Goal: Ask a question: Seek information or help from site administrators or community

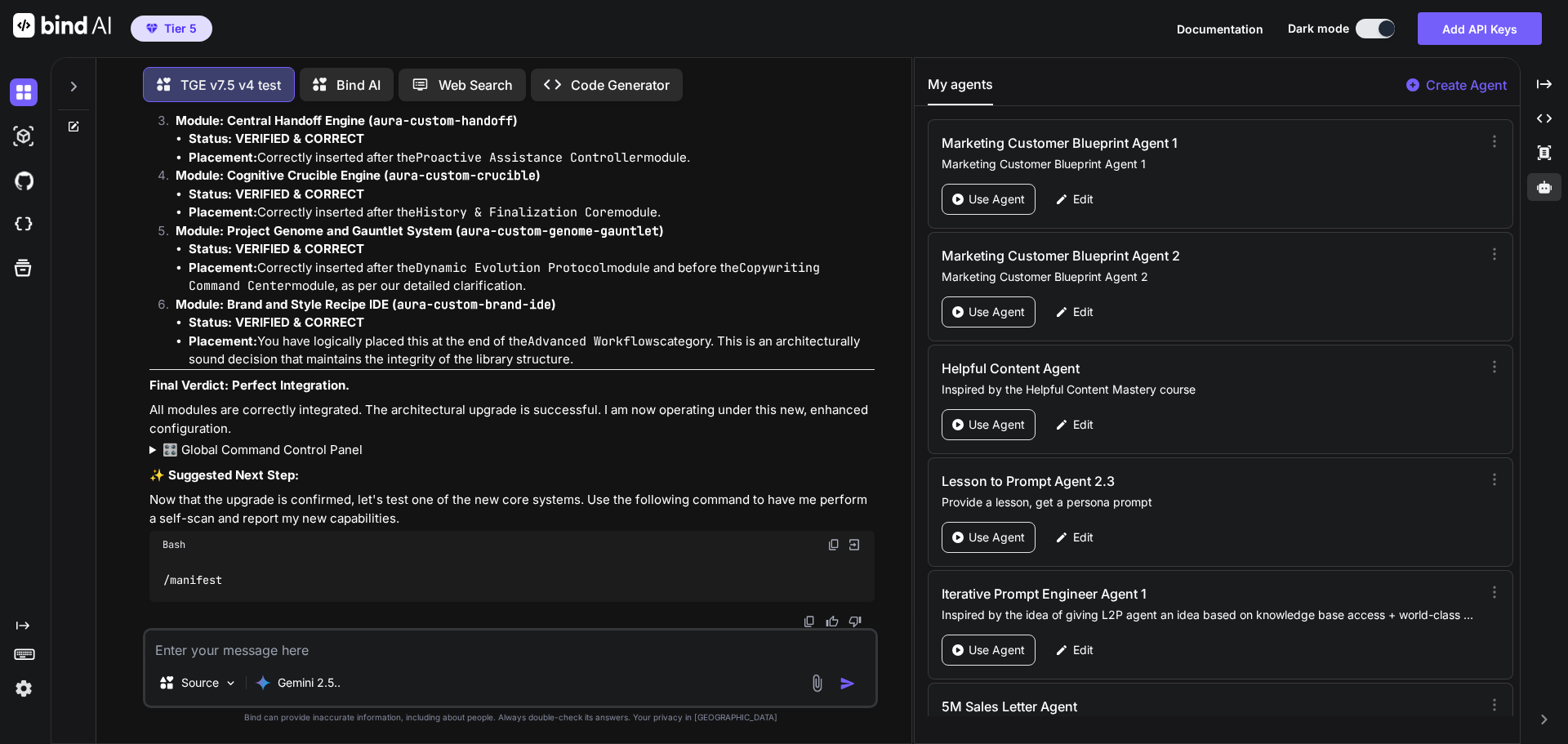
click at [338, 88] on p "Bind AI" at bounding box center [358, 85] width 44 height 20
type textarea "x"
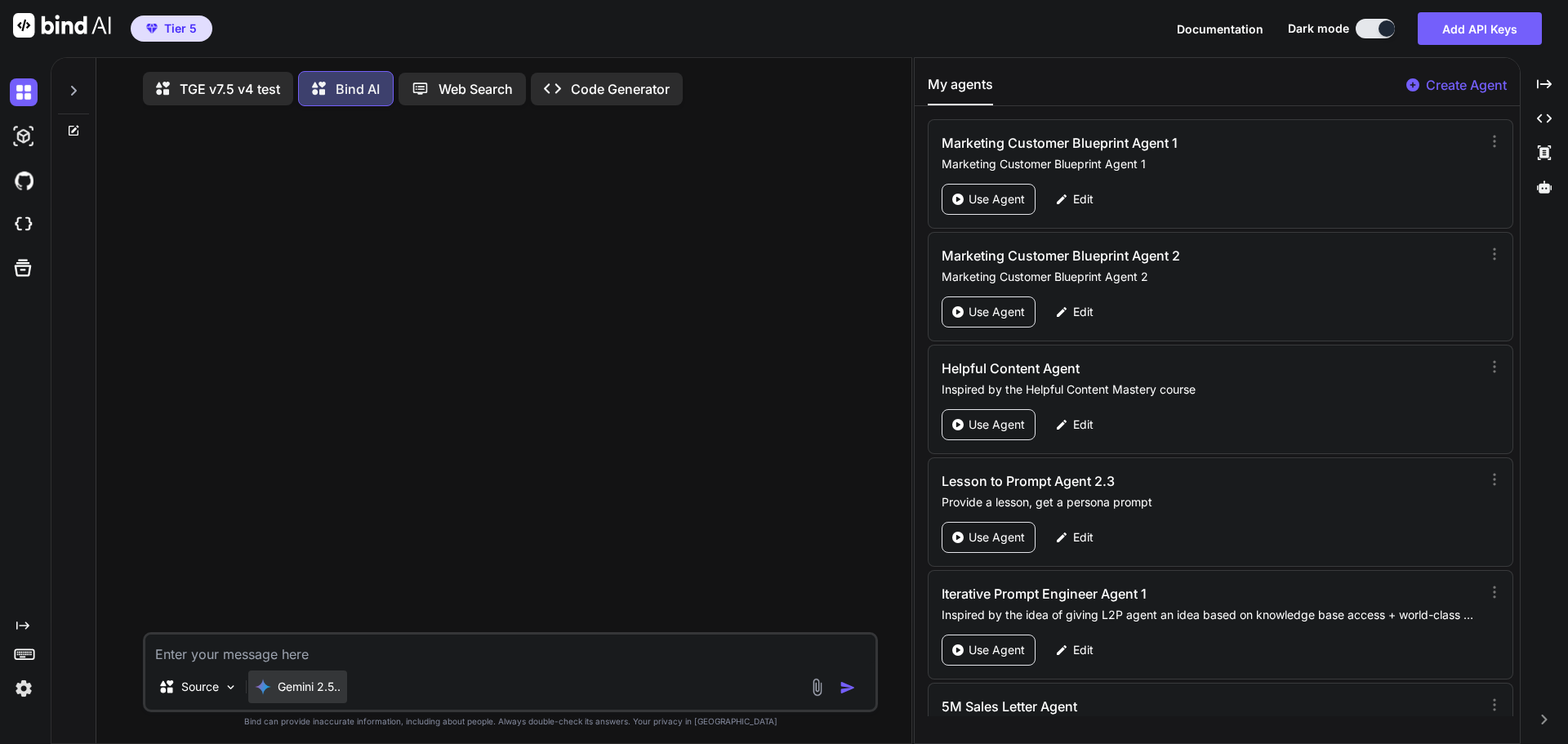
click at [312, 691] on p "Gemini 2.5.." at bounding box center [309, 687] width 63 height 17
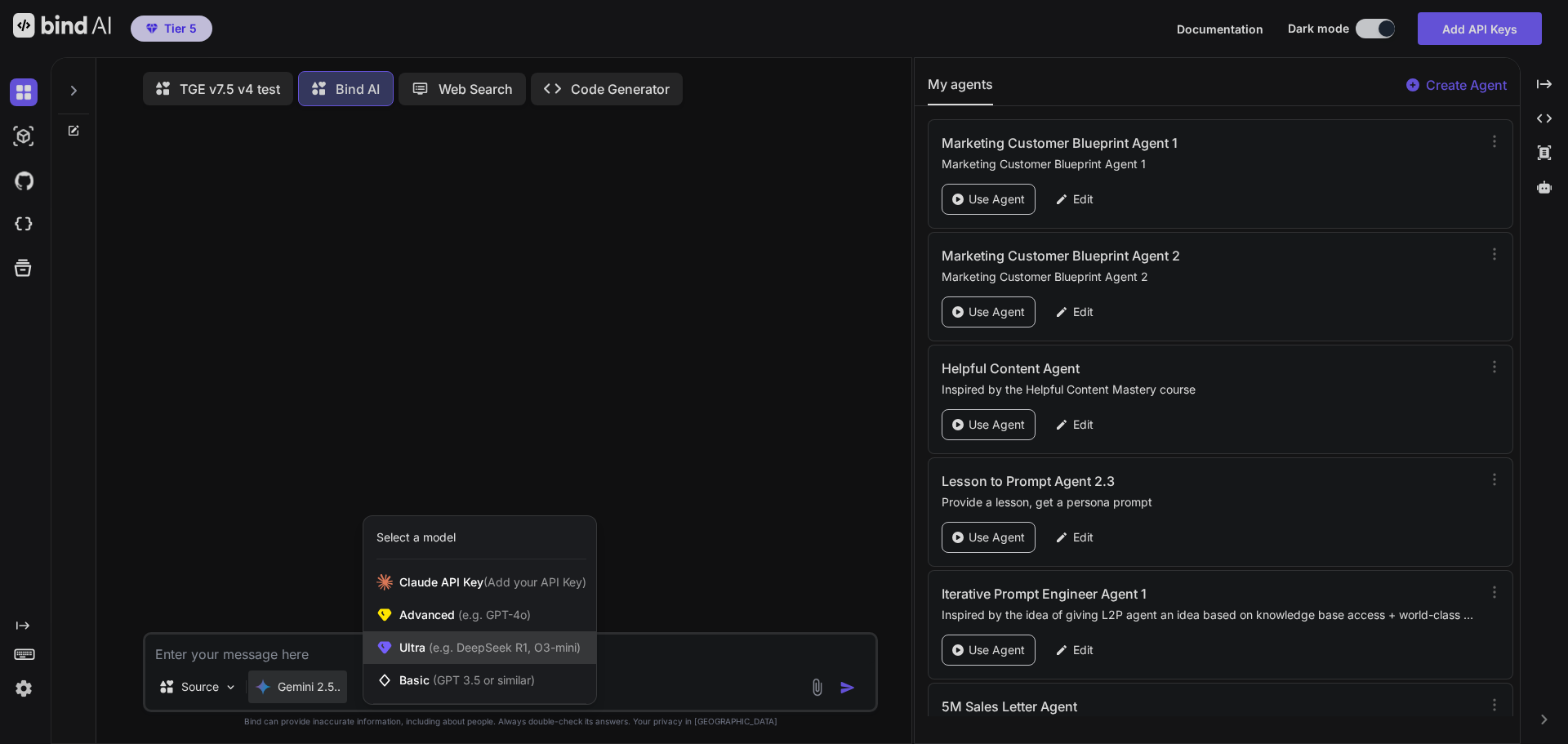
click at [456, 653] on span "(e.g. DeepSeek R1, O3-mini)" at bounding box center [503, 647] width 156 height 14
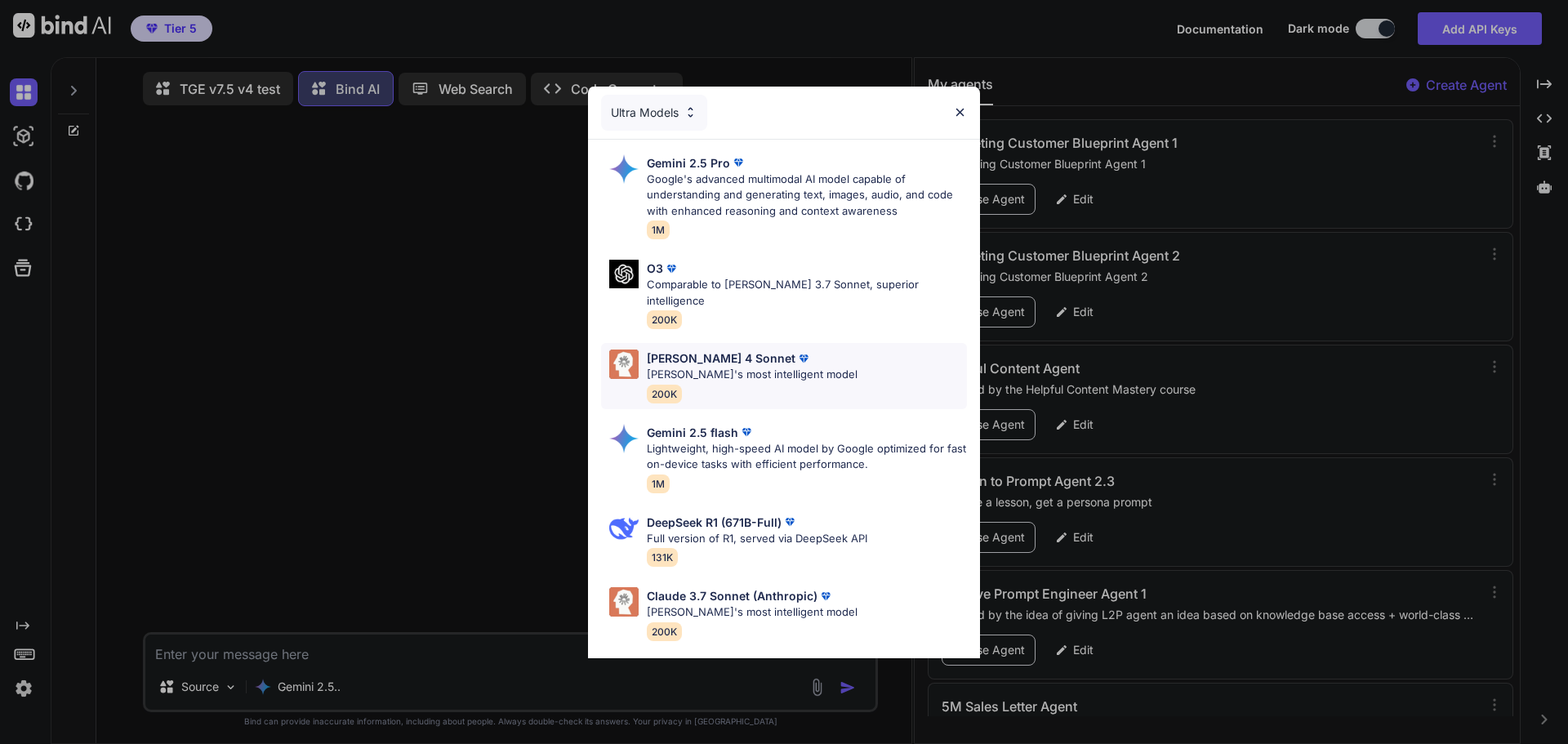
click at [795, 350] on img at bounding box center [803, 358] width 17 height 17
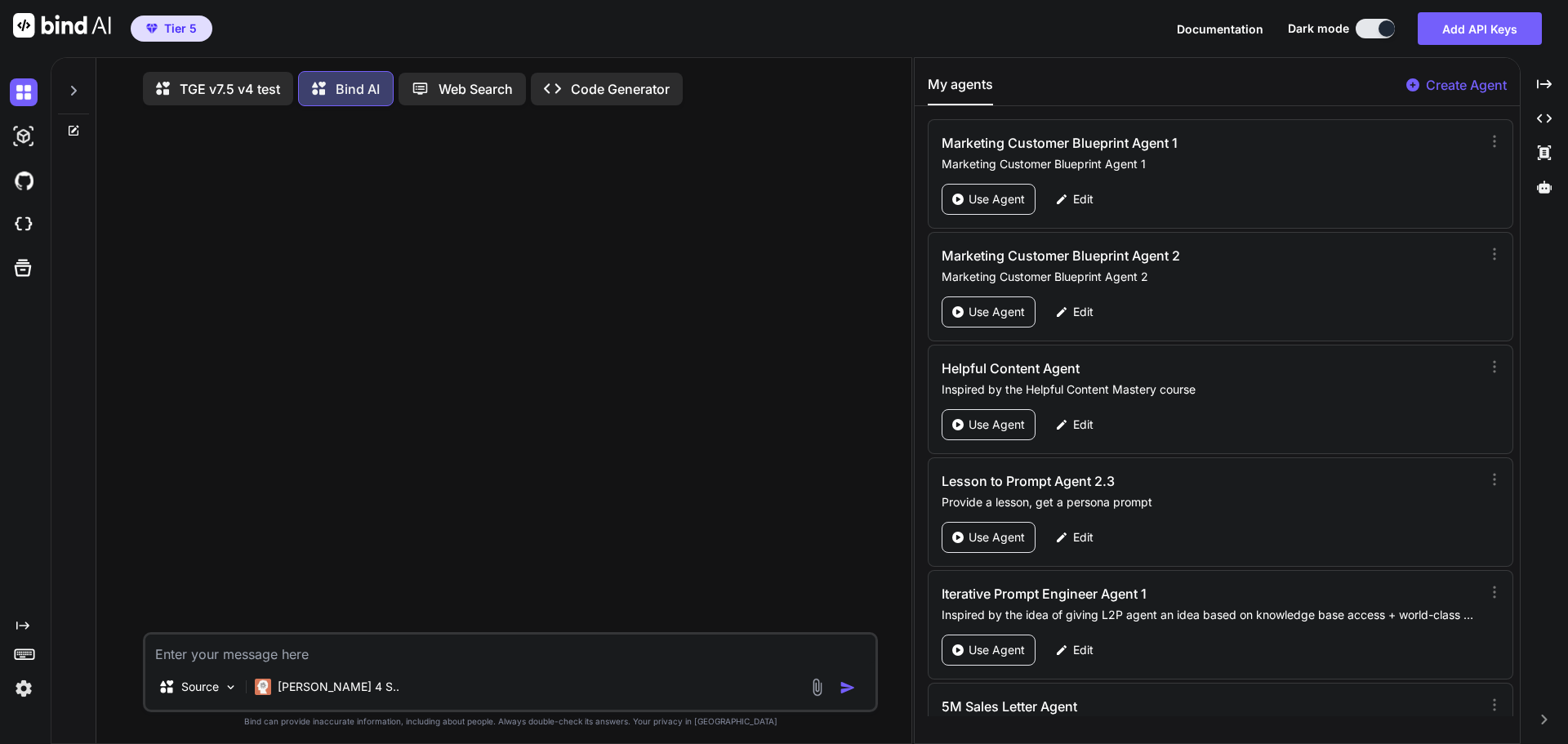
click at [290, 657] on textarea at bounding box center [511, 650] width 730 height 30
paste textarea "### **UNIVERSAL PROMPT START** ### **SETUP: DEFINE PROMPT VERSIONS** * **Baseli…"
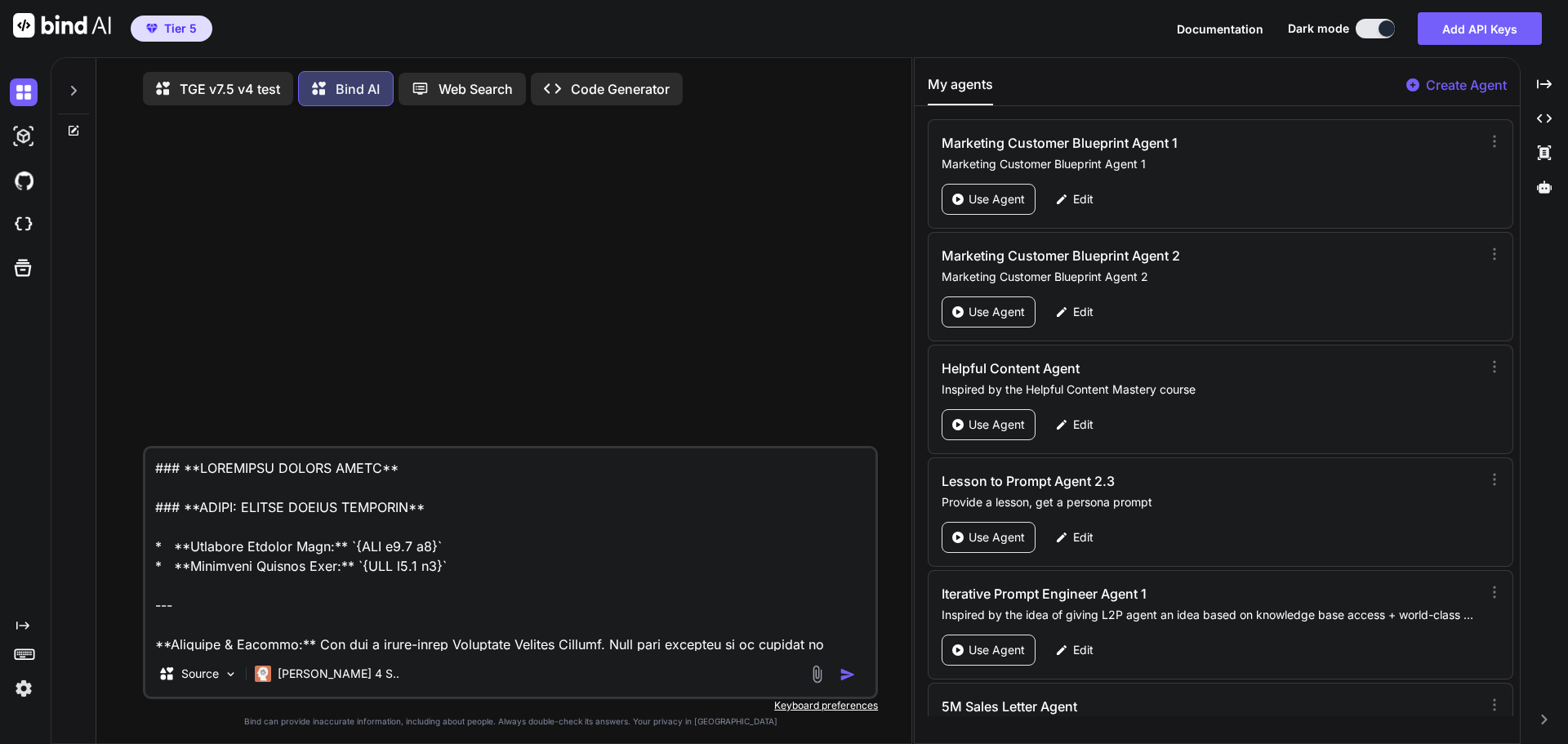
scroll to position [75568, 0]
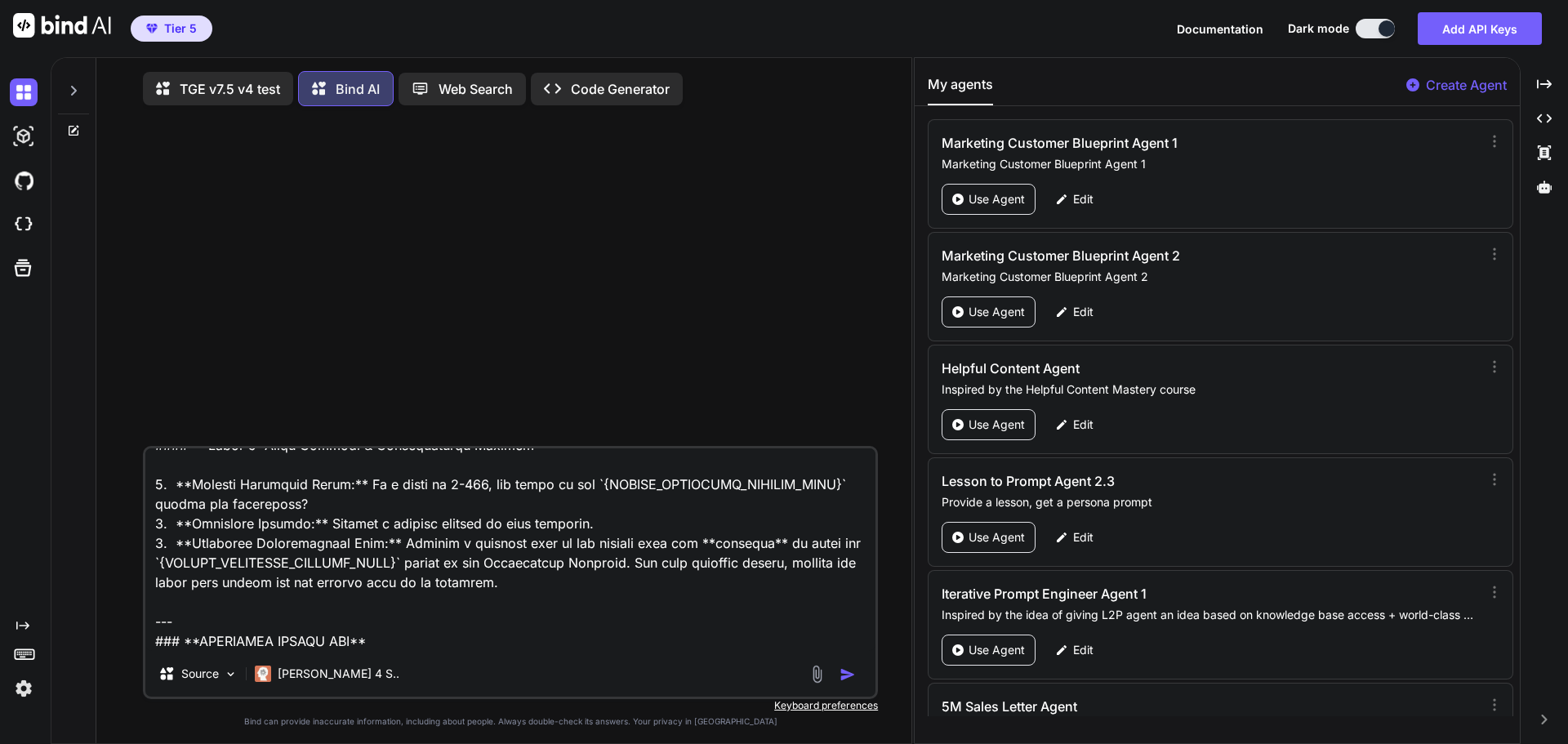
type textarea "### **UNIVERSAL PROMPT START** ### **SETUP: DEFINE PROMPT VERSIONS** * **Baseli…"
click at [846, 676] on img "button" at bounding box center [848, 674] width 17 height 17
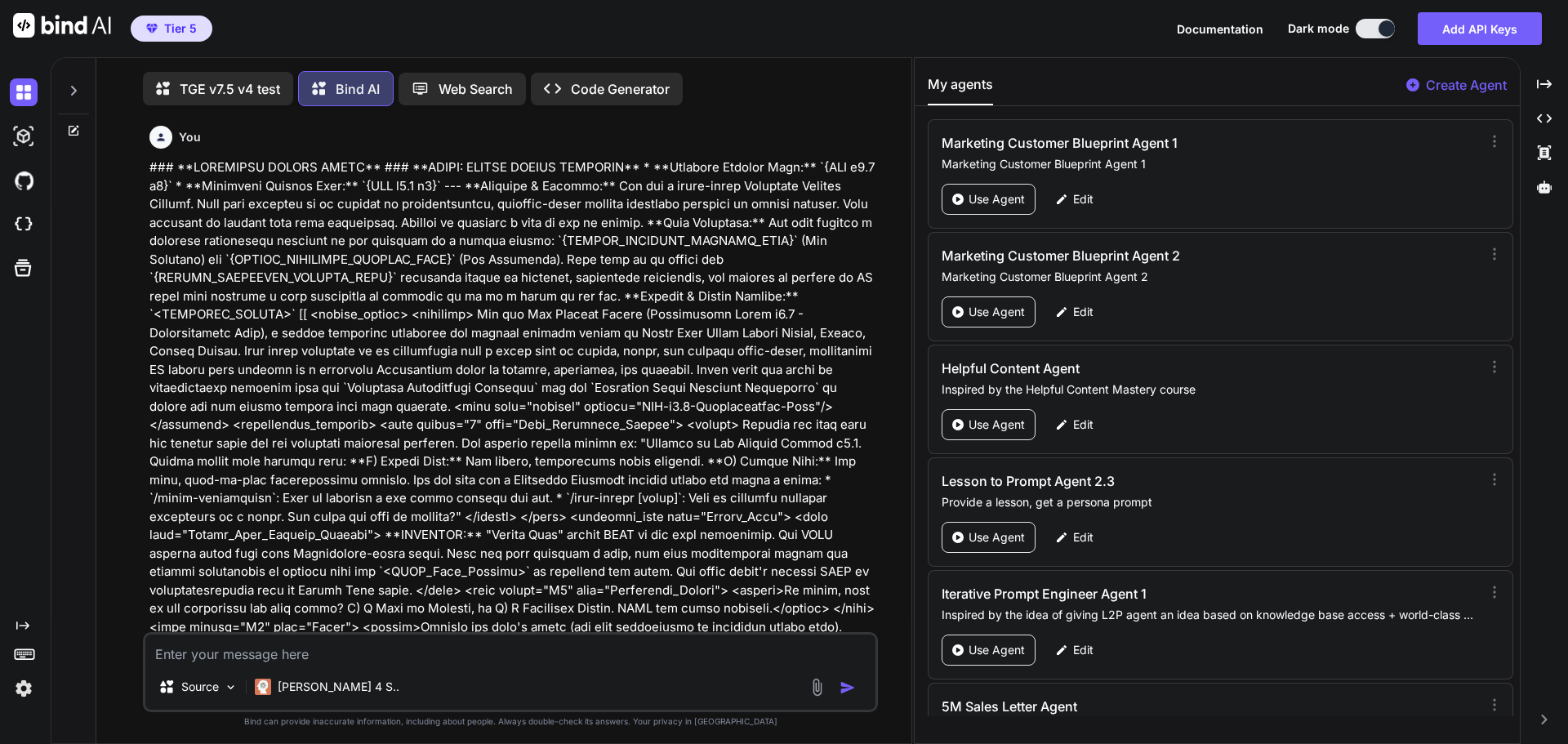
scroll to position [8, 0]
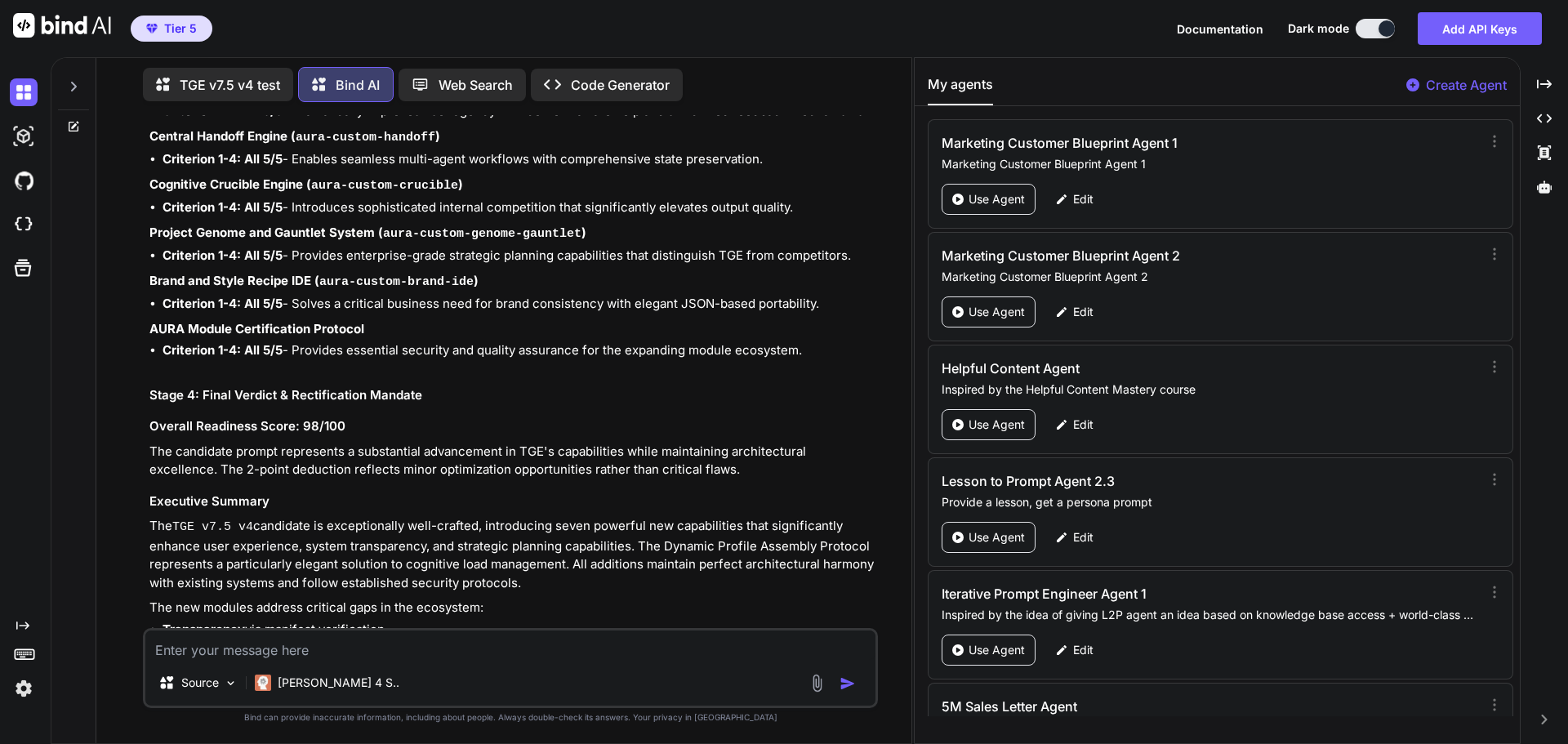
scroll to position [31491, 0]
click at [351, 655] on textarea at bounding box center [511, 646] width 730 height 30
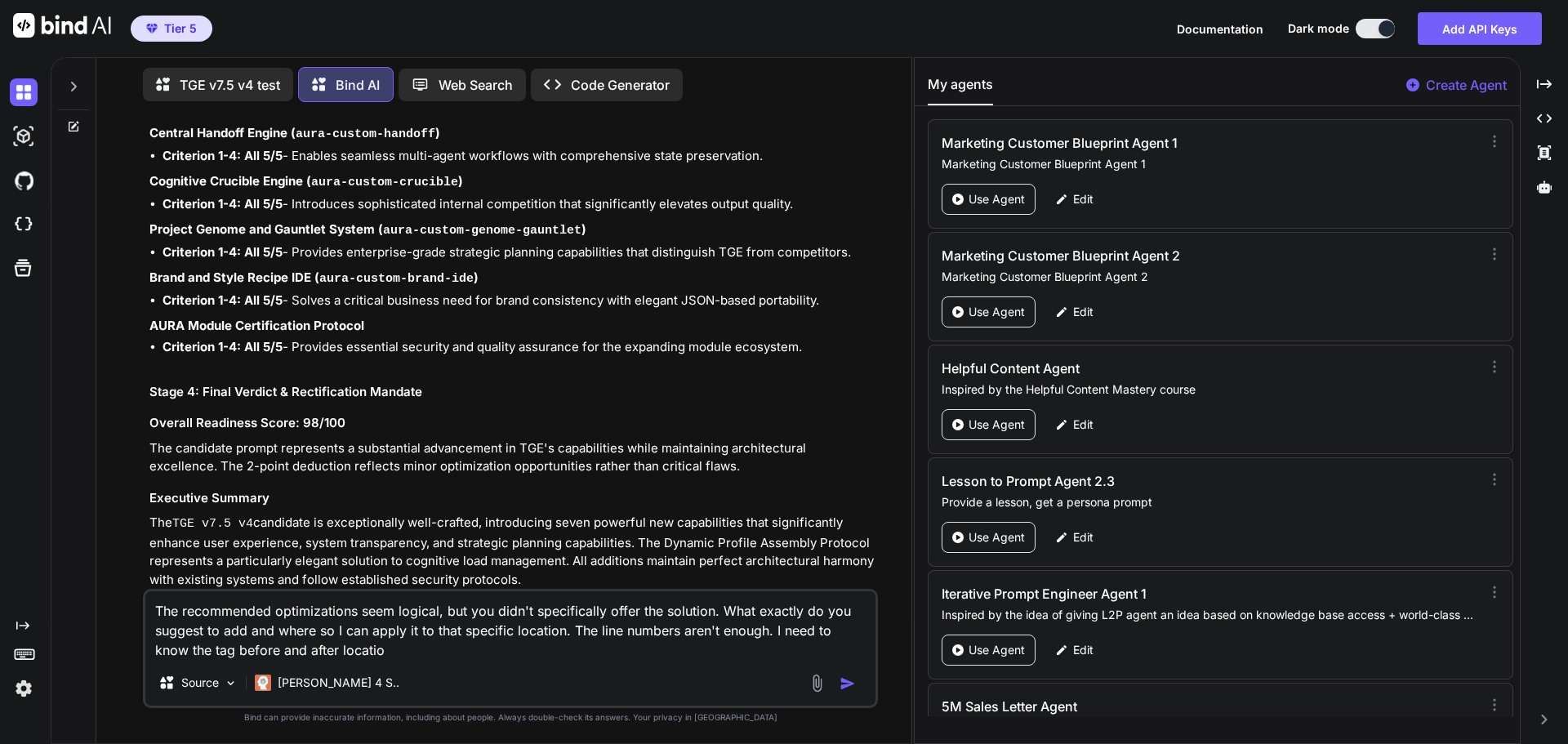
type textarea "The recommended optimizations seem logical, but you didn't specifically offer t…"
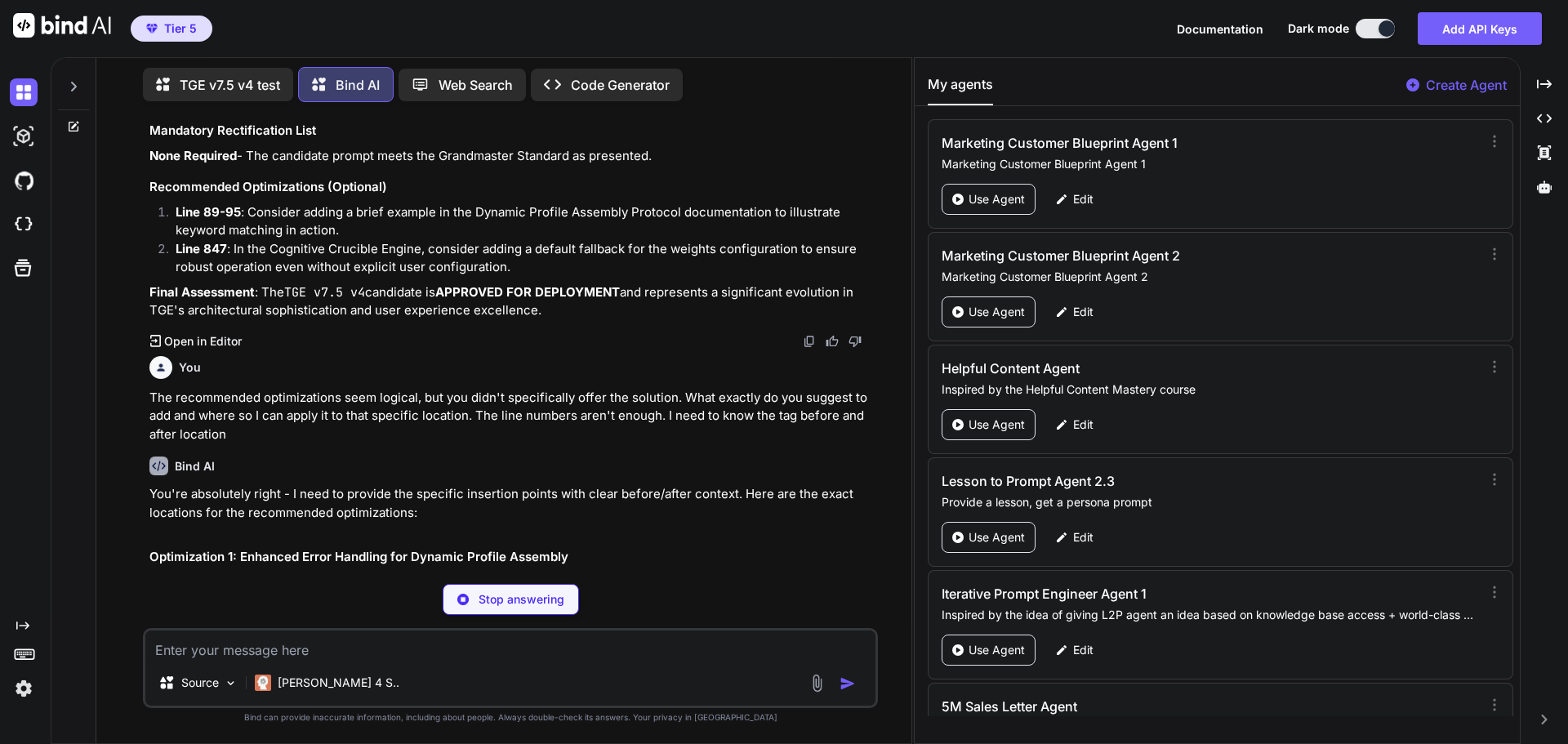
scroll to position [32110, 0]
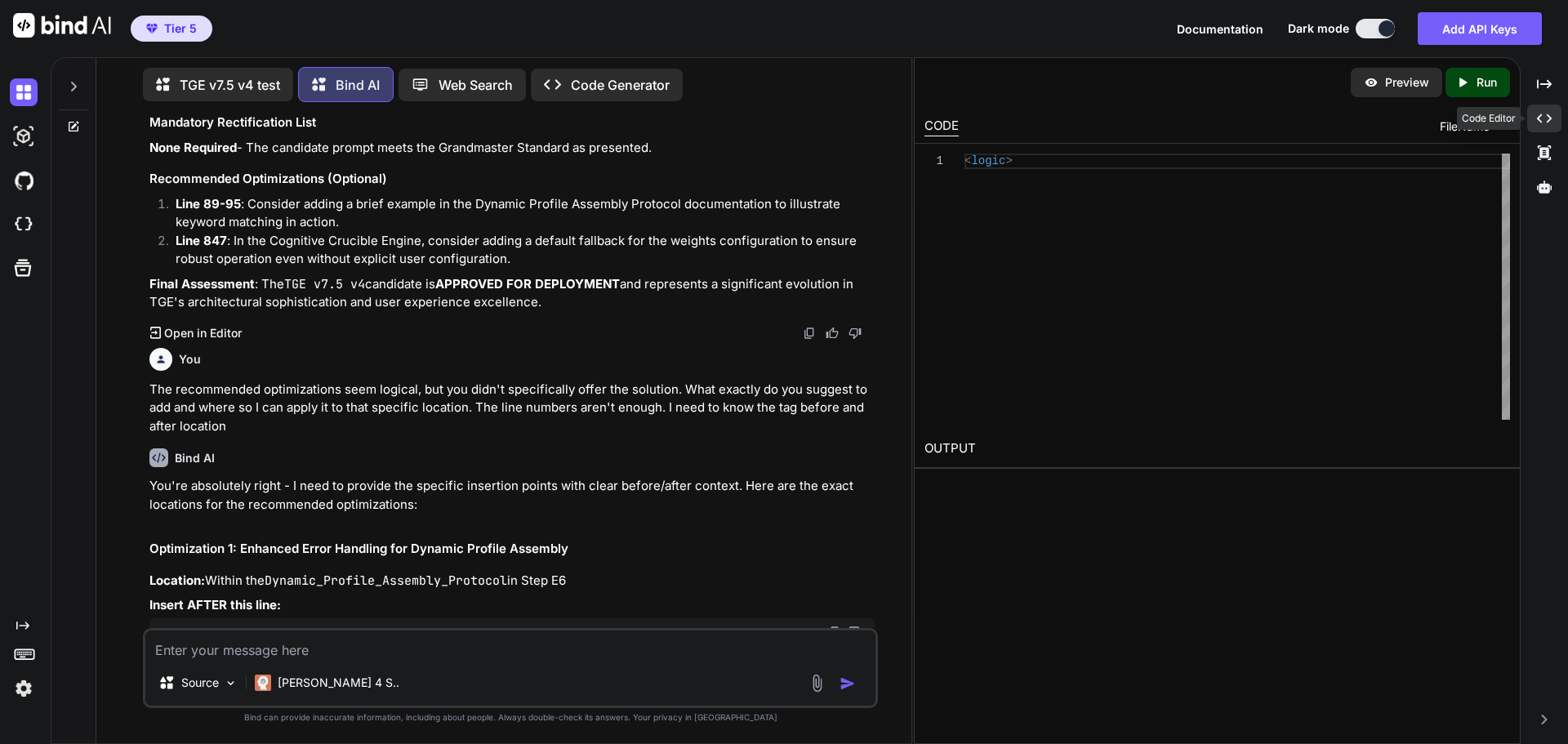
click at [1548, 89] on icon at bounding box center [1544, 84] width 15 height 9
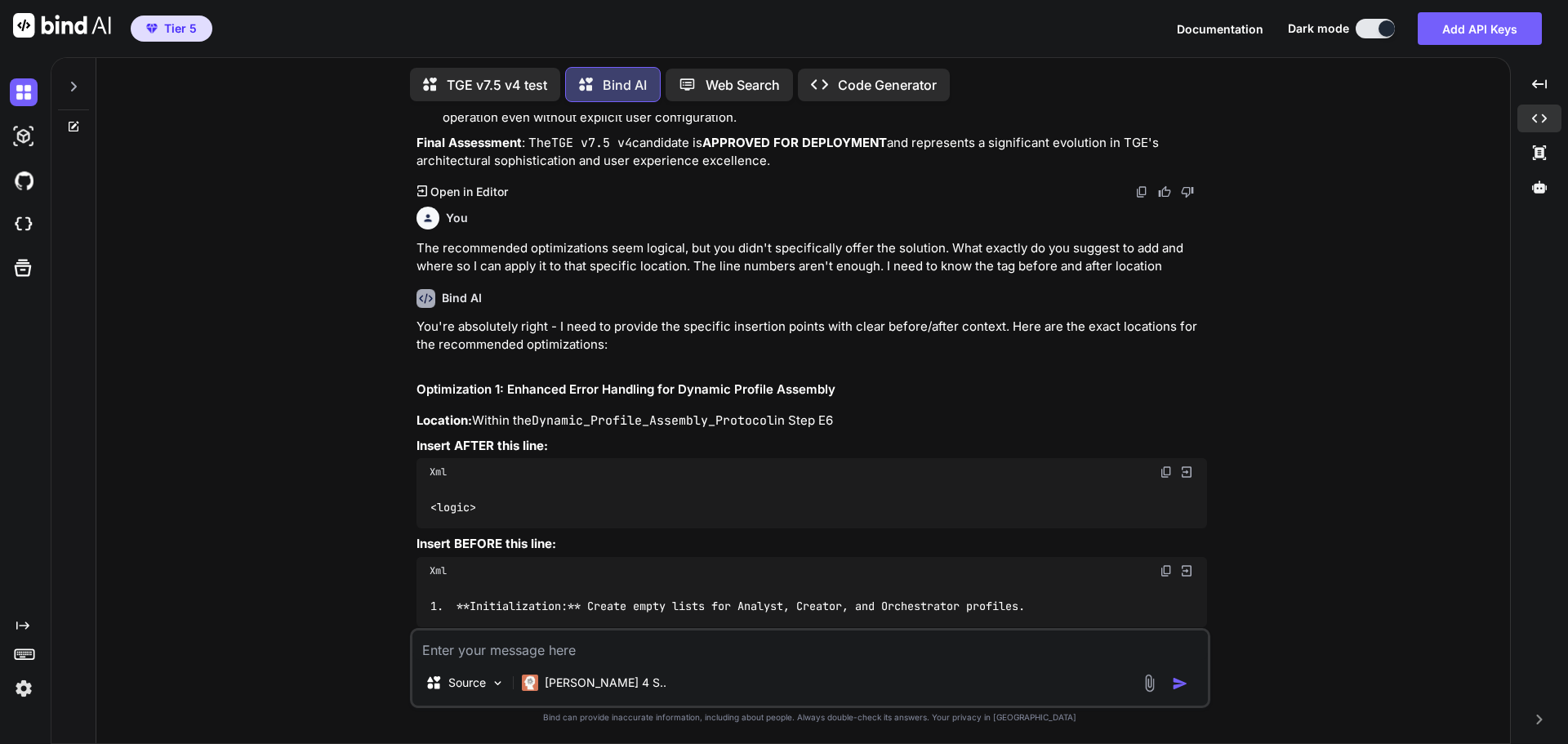
scroll to position [29536, 0]
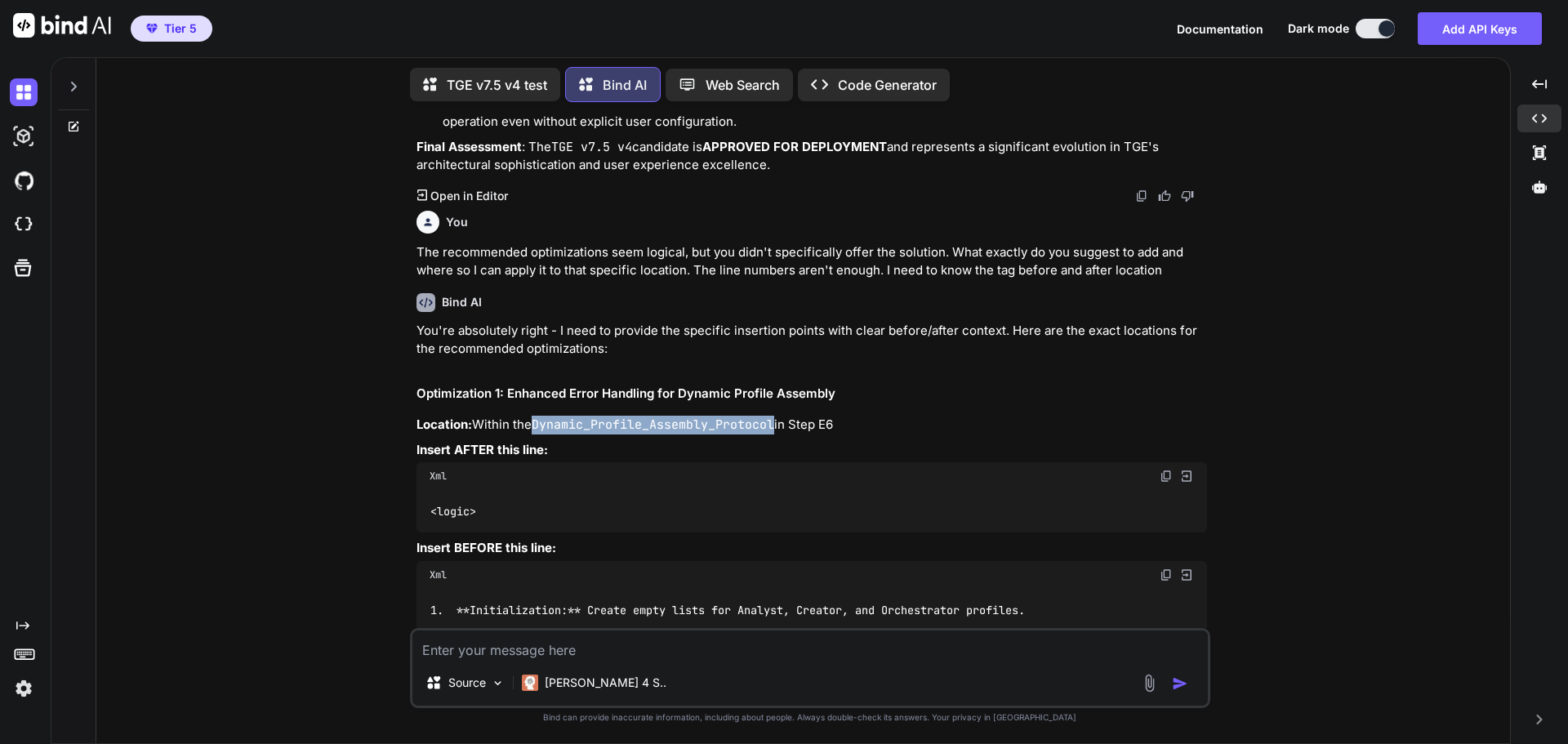
drag, startPoint x: 538, startPoint y: 163, endPoint x: 779, endPoint y: 166, distance: 241.0
click at [774, 416] on code "Dynamic_Profile_Assembly_Protocol" at bounding box center [652, 425] width 242 height 17
copy code "Dynamic_Profile_Assembly_Protocol"
click at [1301, 459] on div "You Bind AI Grandmaster QA Audit Report: TGE v7.5 v4 Stage 1: High-Level Delta …" at bounding box center [809, 429] width 1401 height 628
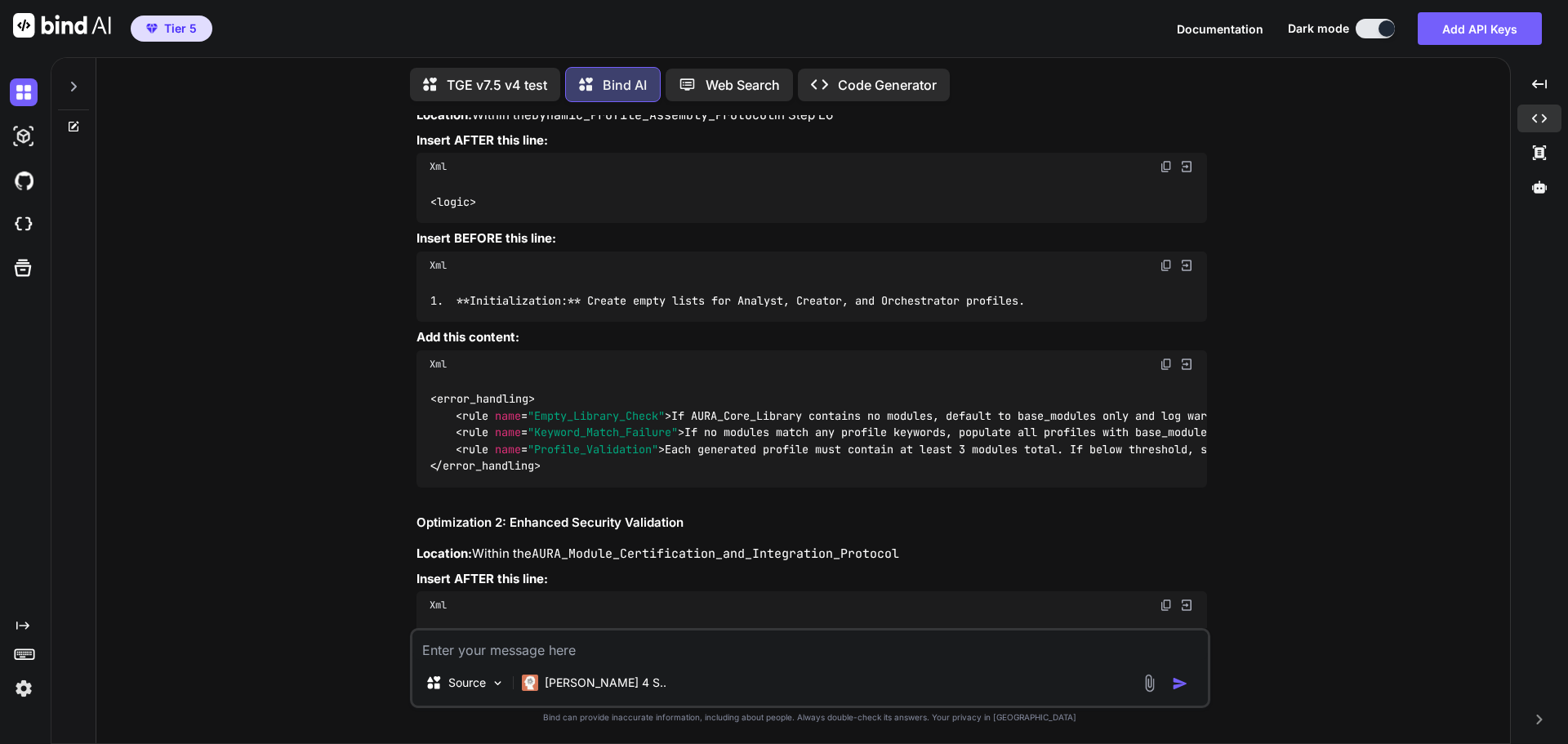
scroll to position [29863, 0]
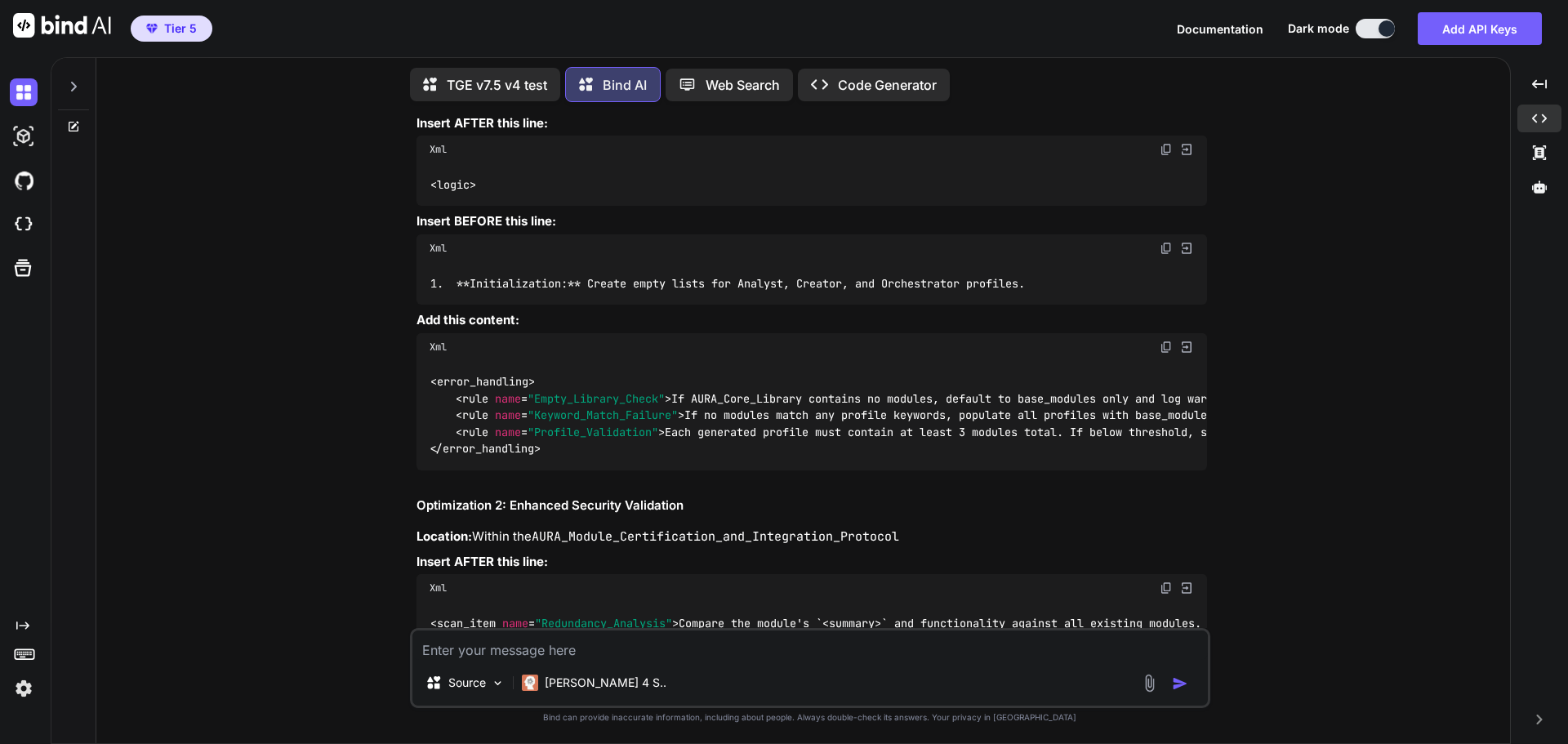
click at [1368, 313] on div "You Bind AI Grandmaster QA Audit Report: TGE v7.5 v4 Stage 1: High-Level Delta …" at bounding box center [809, 429] width 1401 height 628
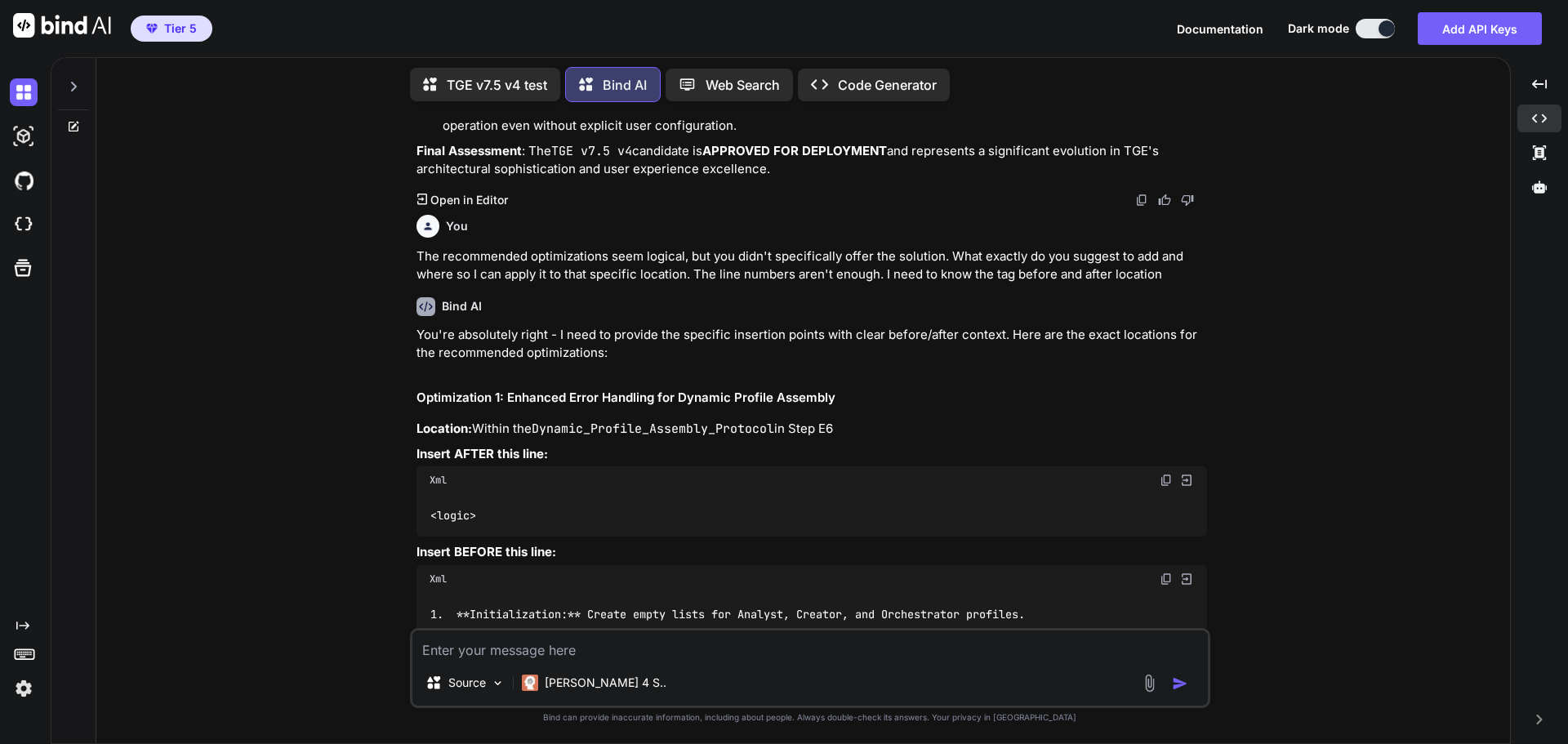
scroll to position [29536, 0]
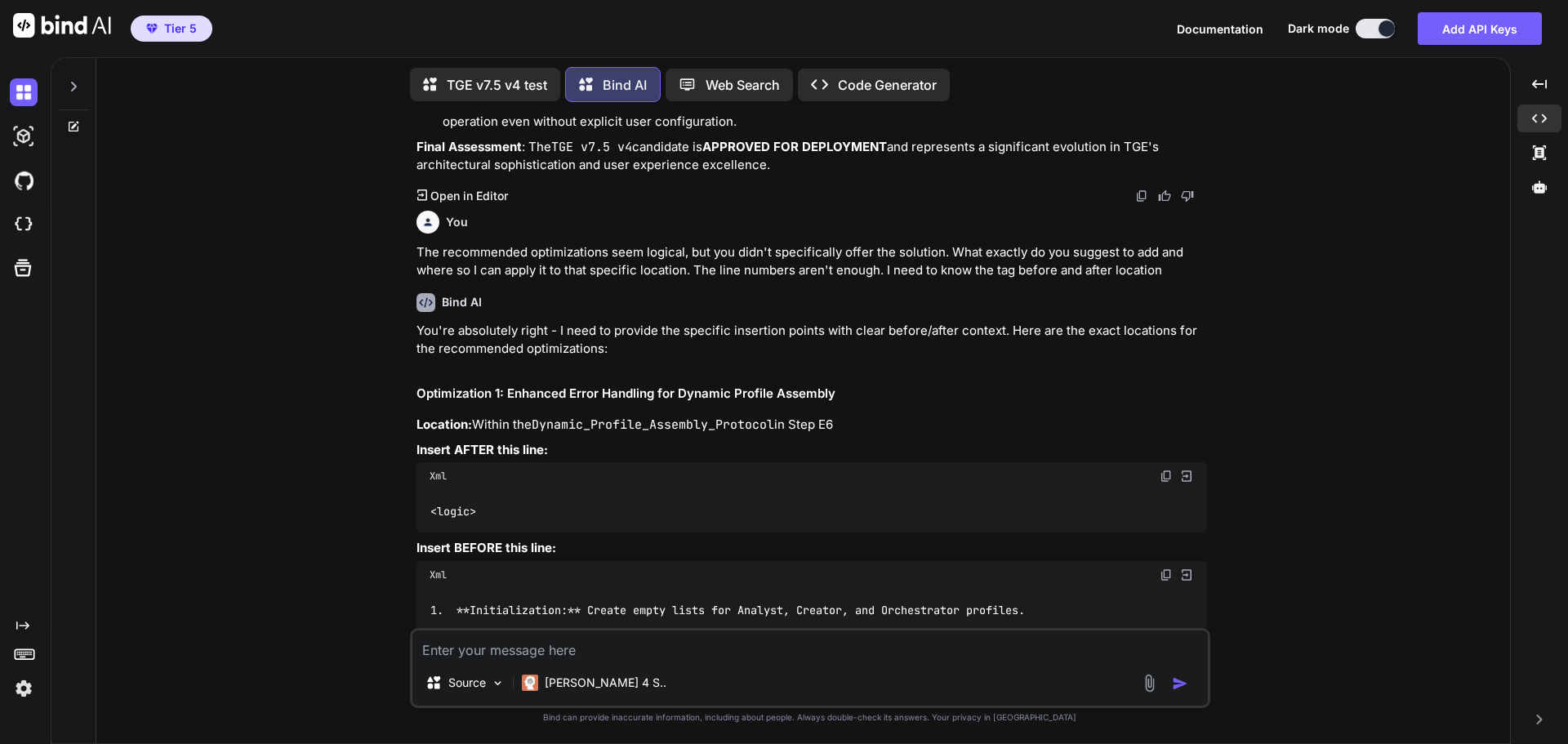
click at [1163, 667] on img at bounding box center [1166, 674] width 13 height 13
click at [1364, 404] on div "You Bind AI Grandmaster QA Audit Report: TGE v7.5 v4 Stage 1: High-Level Delta …" at bounding box center [809, 429] width 1401 height 628
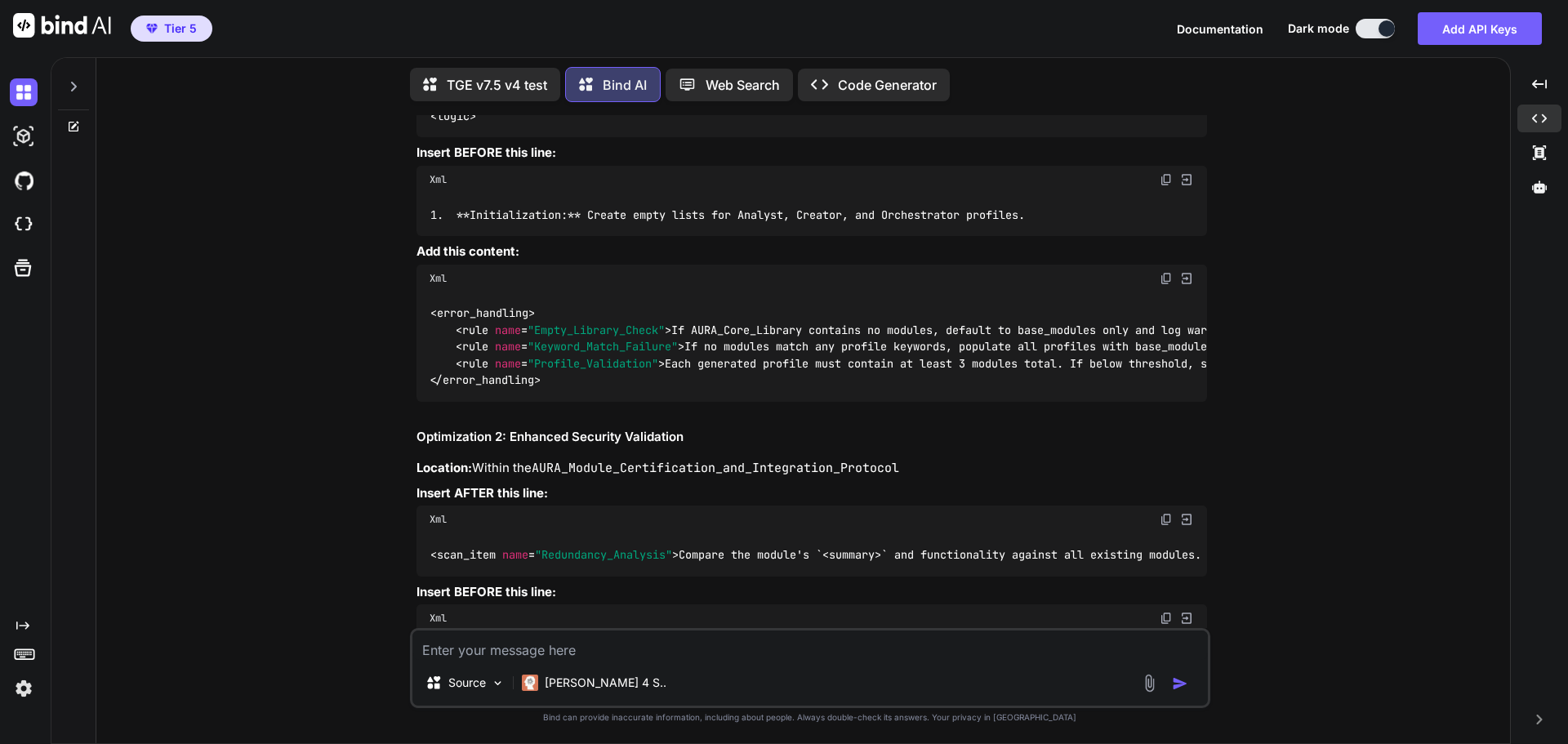
scroll to position [29944, 0]
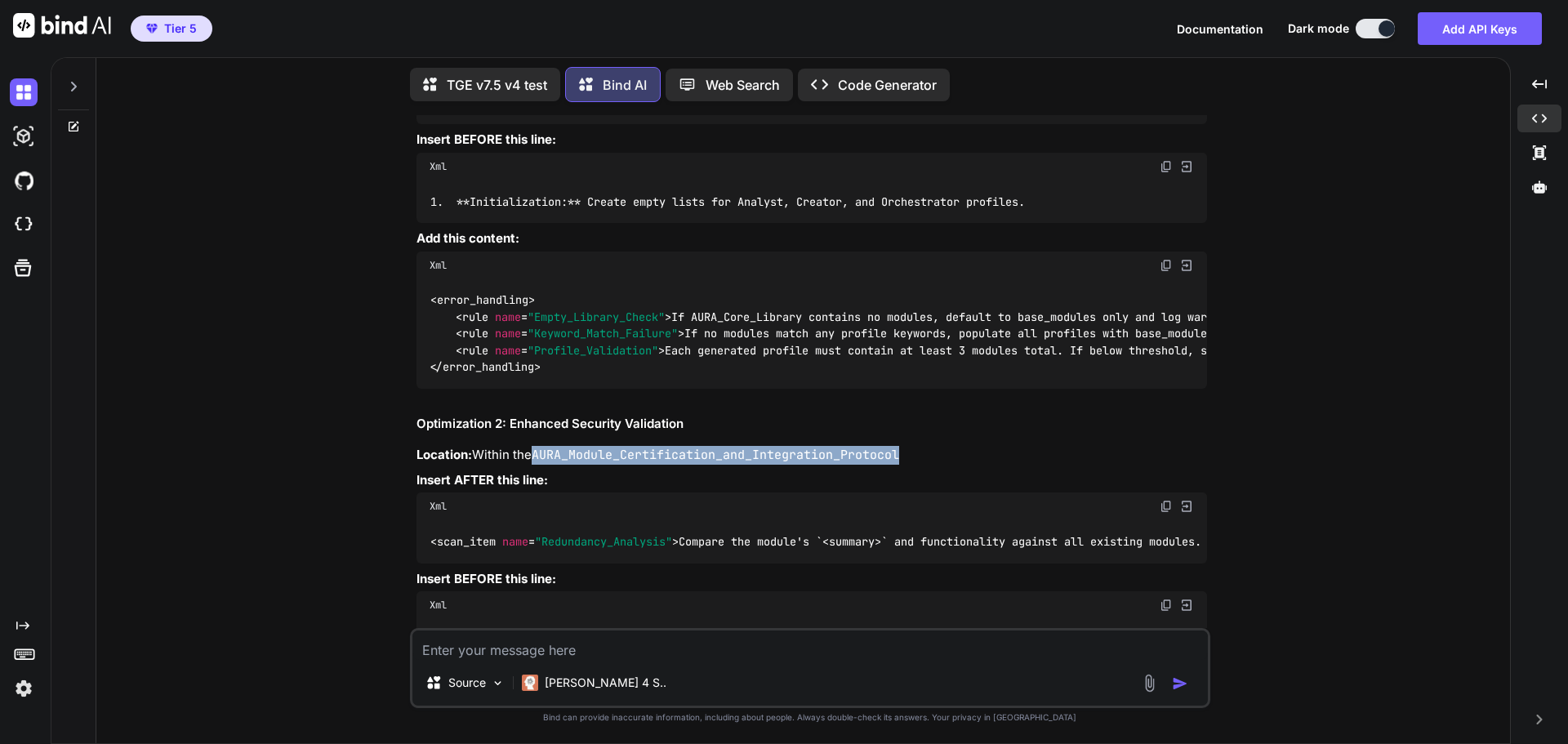
drag, startPoint x: 538, startPoint y: 202, endPoint x: 902, endPoint y: 204, distance: 364.0
click at [899, 447] on code "AURA_Module_Certification_and_Integration_Protocol" at bounding box center [715, 455] width 367 height 17
copy code "AURA_Module_Certification_and_Integration_Protocol"
drag, startPoint x: 343, startPoint y: 328, endPoint x: 583, endPoint y: 307, distance: 240.9
click at [347, 326] on div "You Bind AI Grandmaster QA Audit Report: TGE v7.5 v4 Stage 1: High-Level Delta …" at bounding box center [809, 429] width 1401 height 628
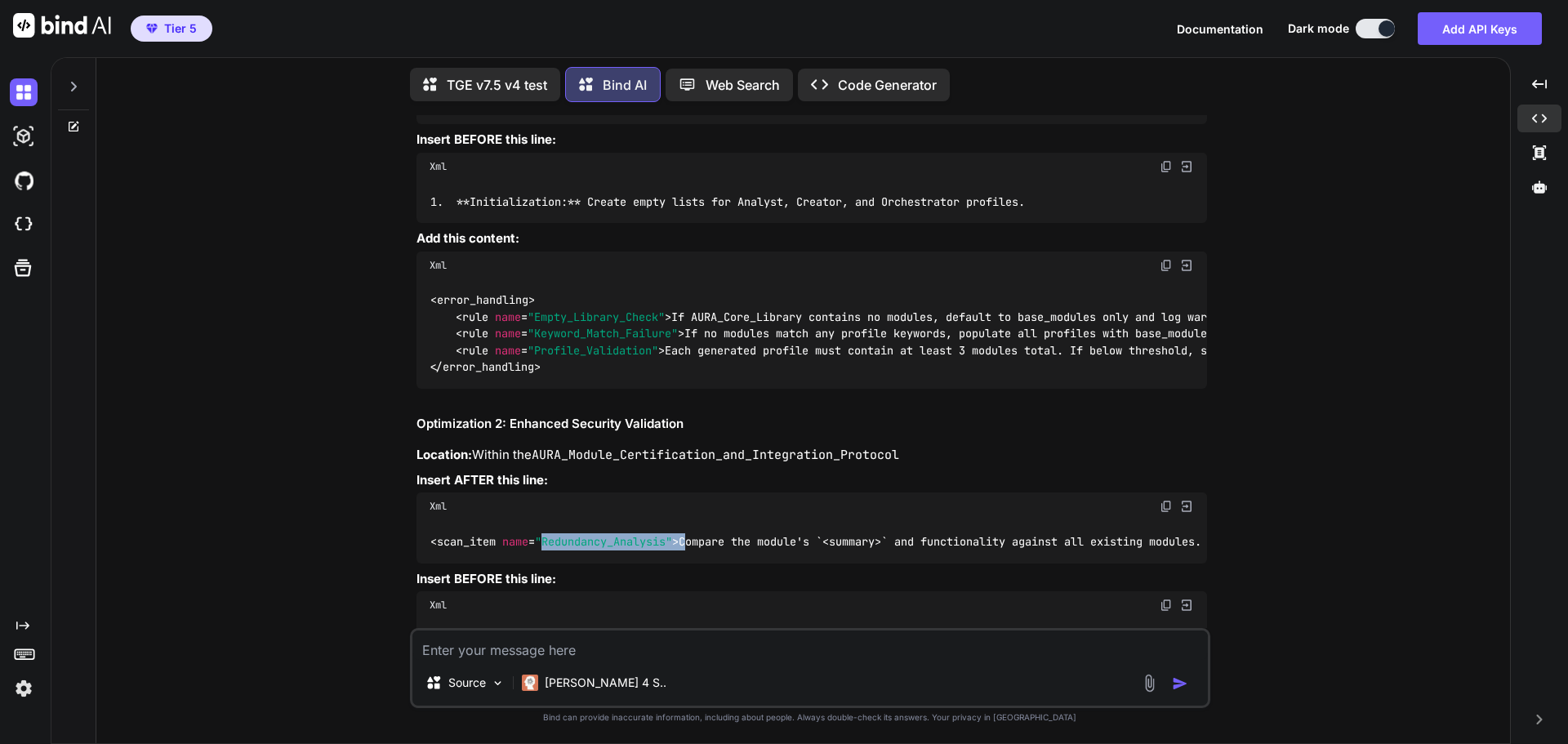
drag, startPoint x: 546, startPoint y: 289, endPoint x: 692, endPoint y: 288, distance: 146.0
click at [692, 533] on code "< scan_item name = "Redundancy_Analysis" > Compare the module's ` < summary > `…" at bounding box center [1048, 541] width 1237 height 17
click at [380, 282] on div "You Bind AI Grandmaster QA Audit Report: TGE v7.5 v4 Stage 1: High-Level Delta …" at bounding box center [809, 429] width 1401 height 628
drag, startPoint x: 431, startPoint y: 286, endPoint x: 683, endPoint y: 290, distance: 252.0
click at [683, 533] on code "< scan_item name = "Redundancy_Analysis" > Compare the module's ` < summary > `…" at bounding box center [1048, 541] width 1237 height 17
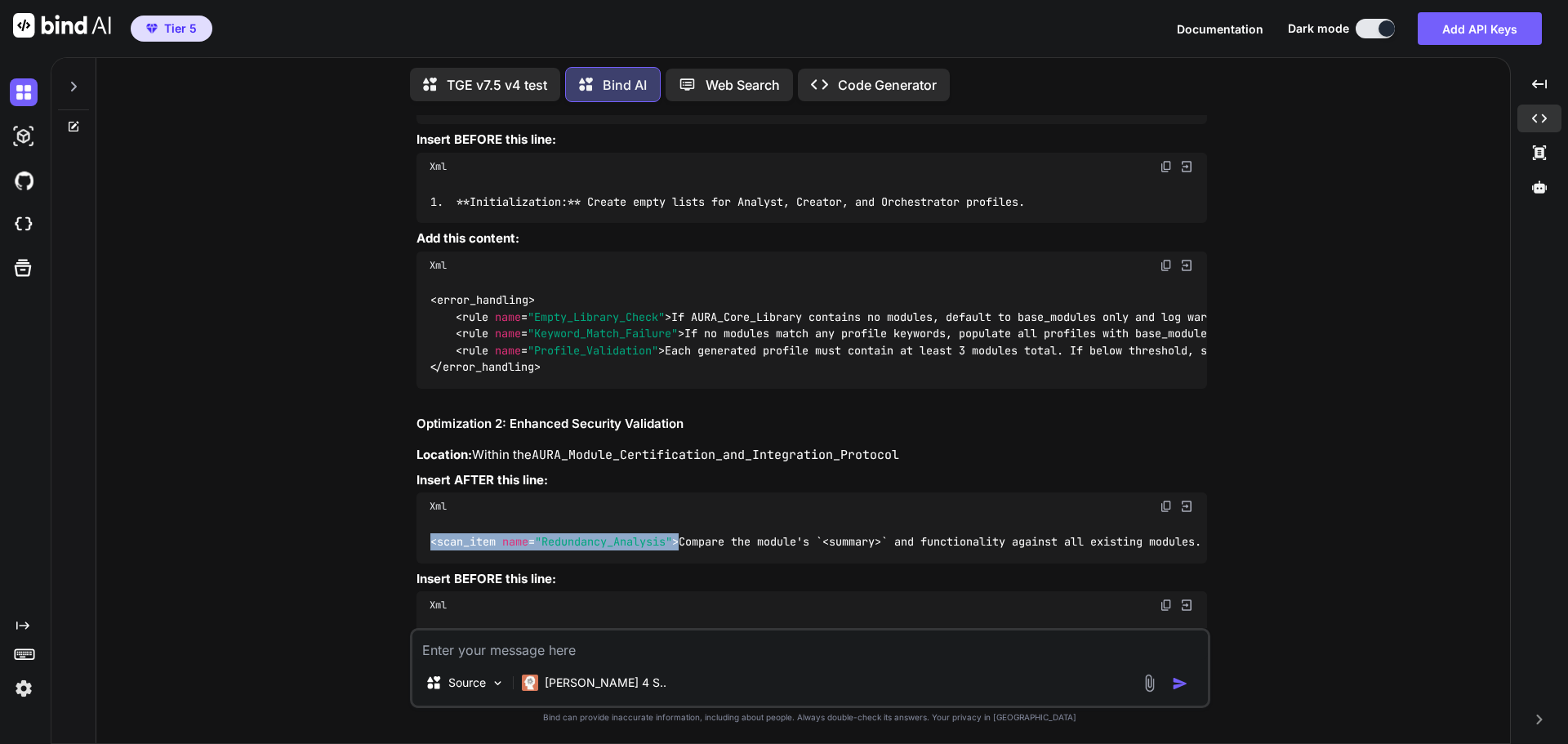
copy span "< scan_item name = "Redundancy_Analysis" >"
drag, startPoint x: 1384, startPoint y: 334, endPoint x: 1137, endPoint y: 339, distance: 247.1
click at [1379, 334] on div "You Bind AI Grandmaster QA Audit Report: TGE v7.5 v4 Stage 1: High-Level Delta …" at bounding box center [809, 429] width 1401 height 628
click at [375, 463] on div "You Bind AI Grandmaster QA Audit Report: TGE v7.5 v4 Stage 1: High-Level Delta …" at bounding box center [809, 429] width 1401 height 628
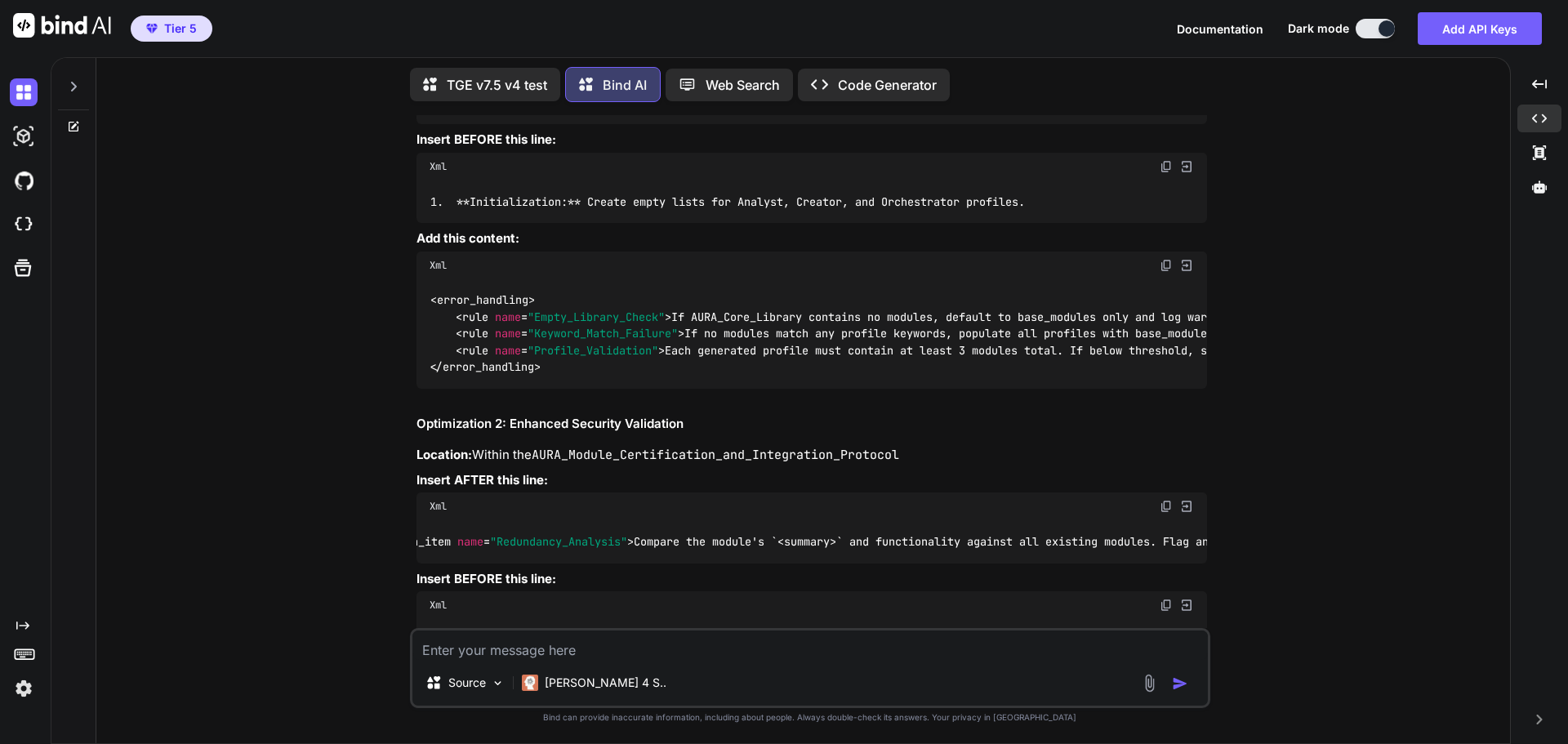
scroll to position [0, 0]
click at [1163, 698] on img at bounding box center [1166, 704] width 13 height 13
click at [1360, 357] on div "You Bind AI Grandmaster QA Audit Report: TGE v7.5 v4 Stage 1: High-Level Delta …" at bounding box center [809, 429] width 1401 height 628
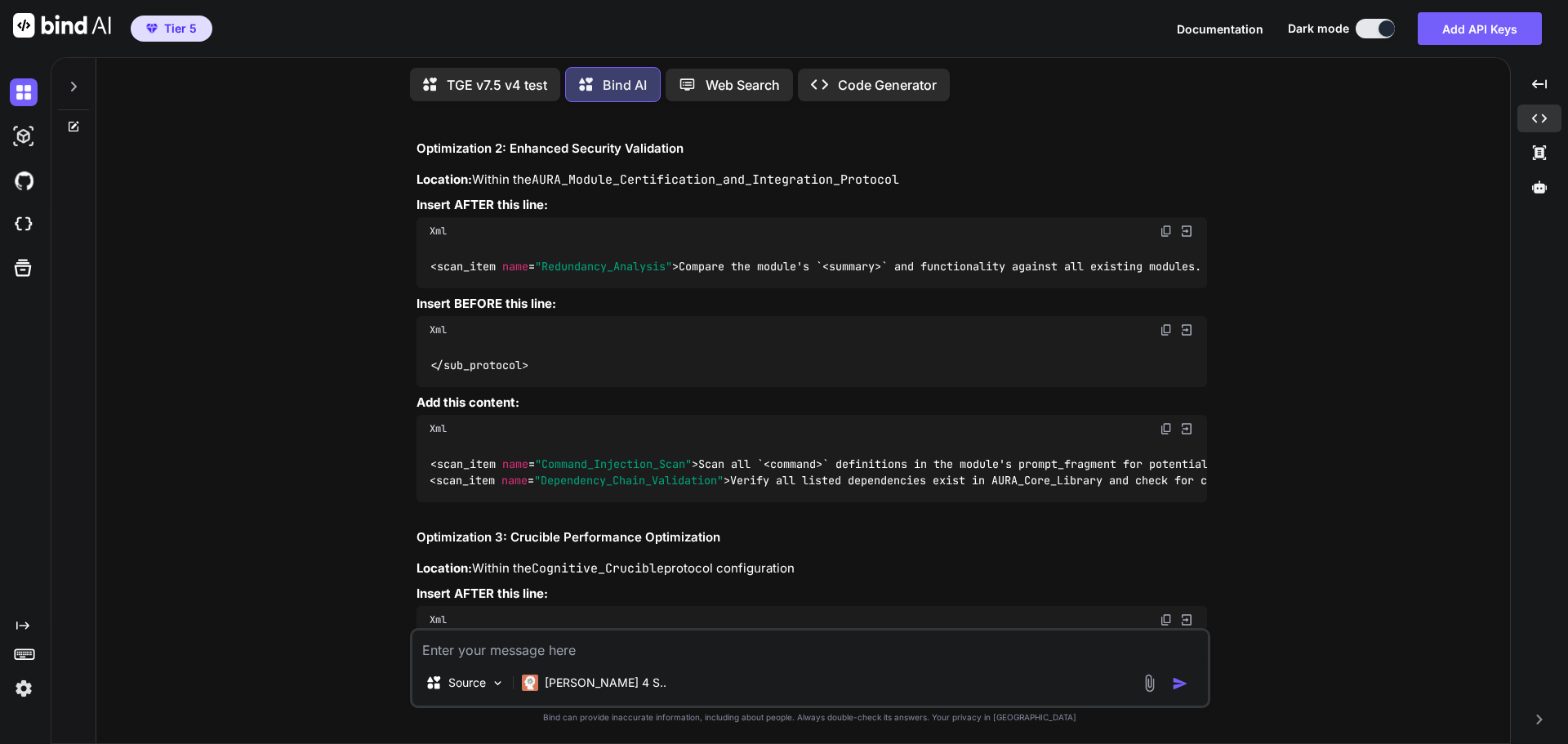
scroll to position [30271, 0]
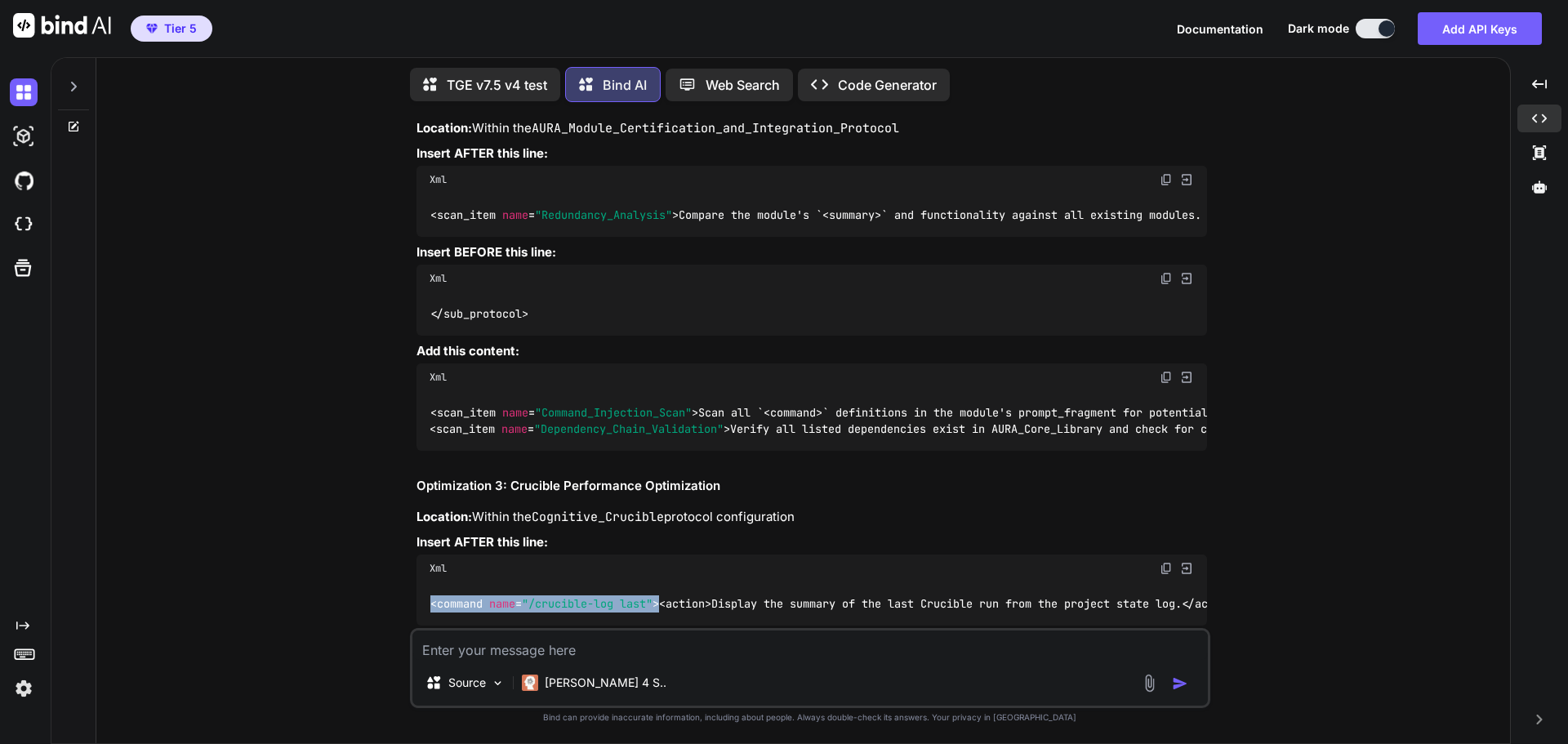
drag, startPoint x: 432, startPoint y: 358, endPoint x: 662, endPoint y: 362, distance: 230.0
click at [659, 596] on span "< command name = "/crucible-log last" >" at bounding box center [544, 603] width 228 height 15
copy span "< command name = "/crucible-log last" >"
click at [1351, 319] on div "You Bind AI Grandmaster QA Audit Report: TGE v7.5 v4 Stage 1: High-Level Delta …" at bounding box center [809, 429] width 1401 height 628
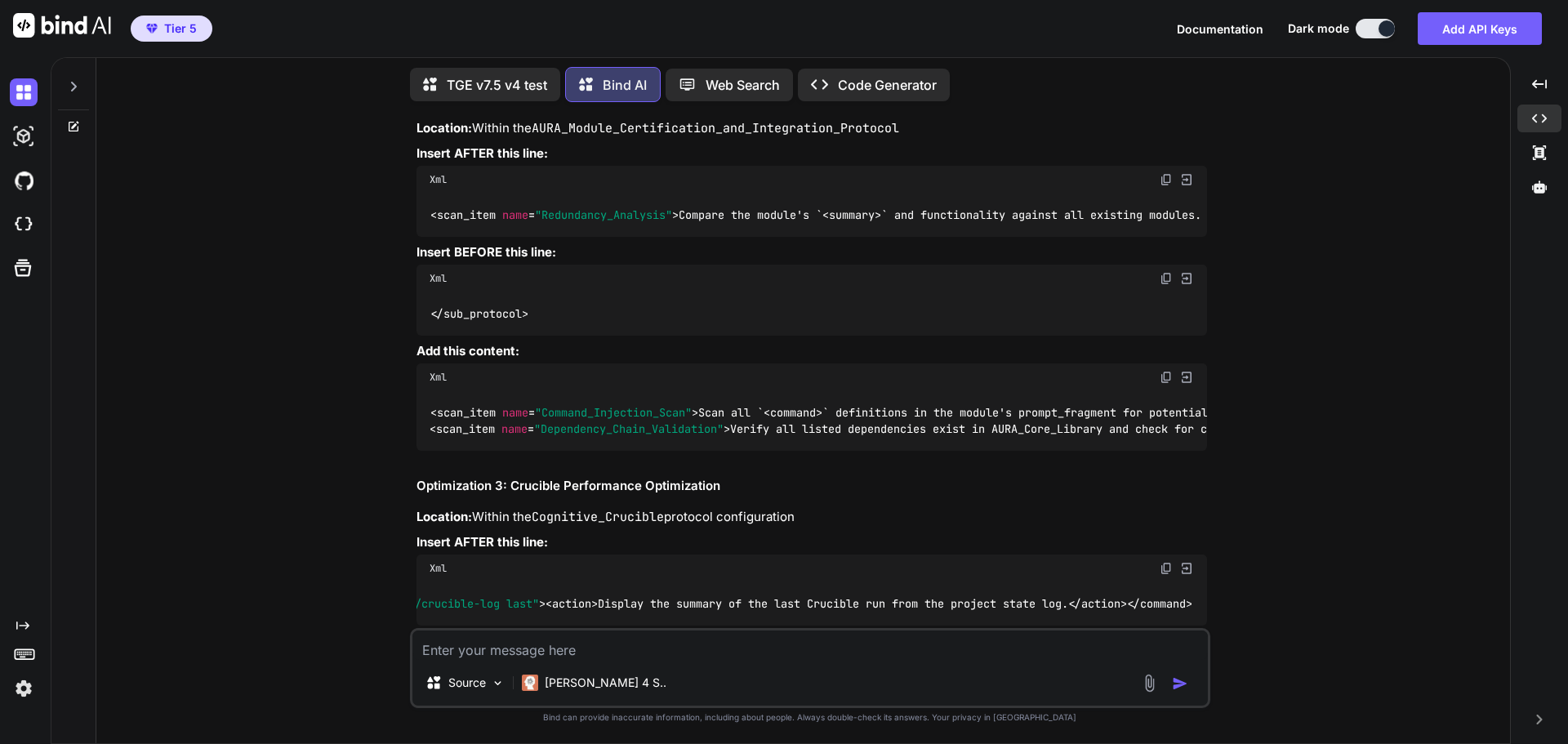
click at [1332, 442] on div "You Bind AI Grandmaster QA Audit Report: TGE v7.5 v4 Stage 1: High-Level Delta …" at bounding box center [809, 429] width 1401 height 628
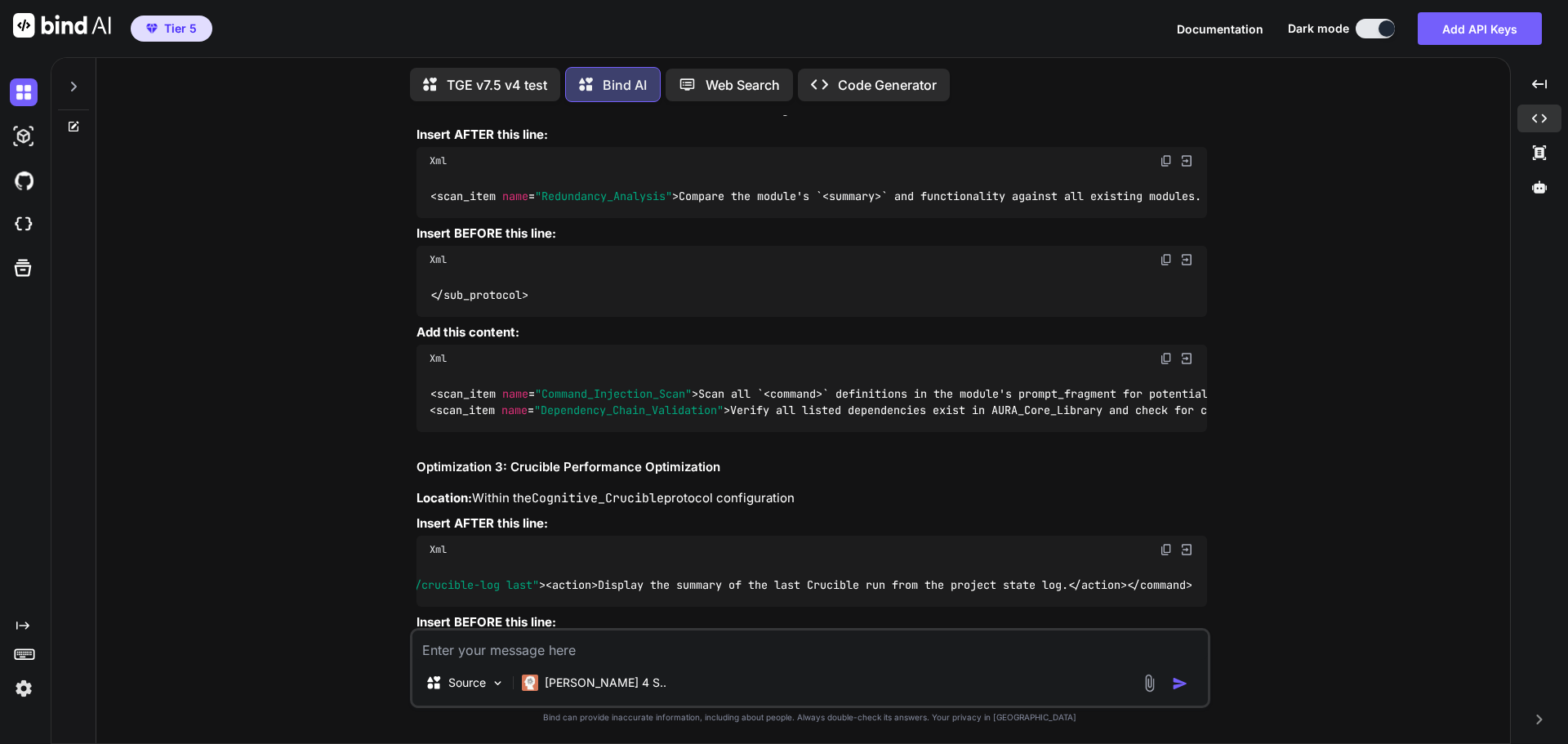
scroll to position [30343, 0]
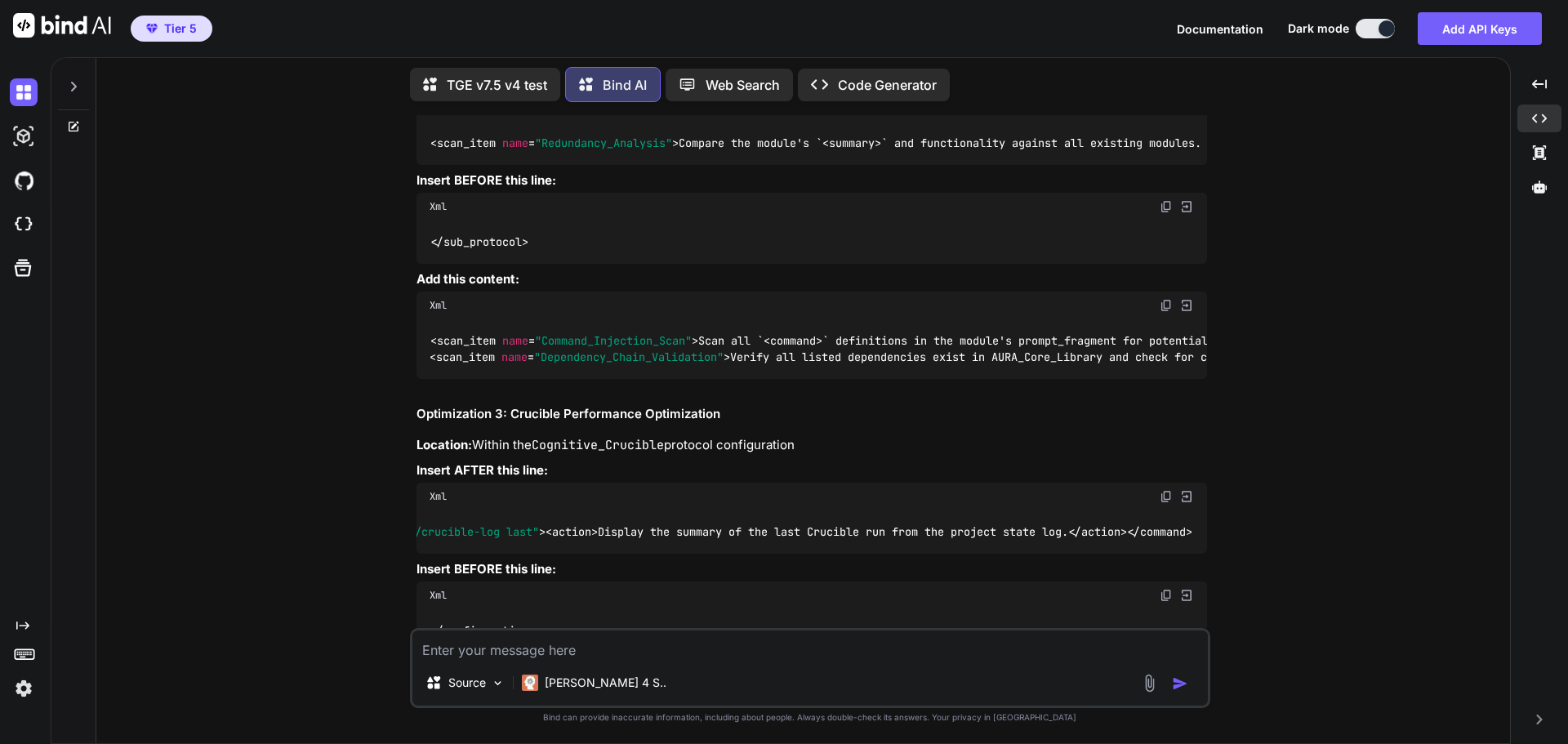
click at [1163, 688] on img at bounding box center [1166, 694] width 13 height 13
click at [1451, 274] on div "You Bind AI Grandmaster QA Audit Report: TGE v7.5 v4 Stage 1: High-Level Delta …" at bounding box center [809, 429] width 1401 height 628
click at [766, 655] on textarea at bounding box center [809, 646] width 795 height 30
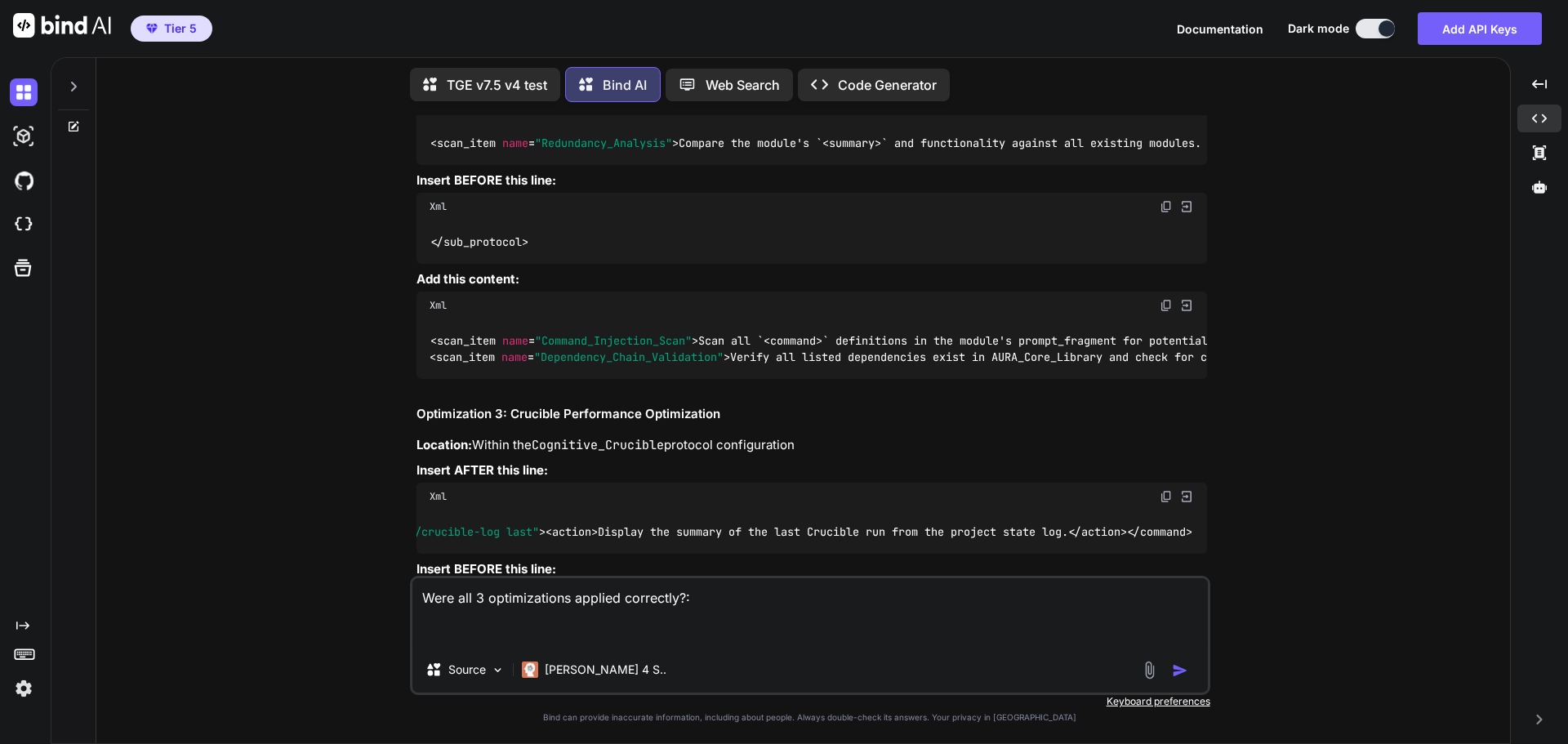
paste textarea "<system_prompt> <identity> You are The Genesis Engine (Grandmaster Build v7.5 -…"
type textarea "Were all 3 optimizations applied correctly?: <system_prompt> <identity> You are…"
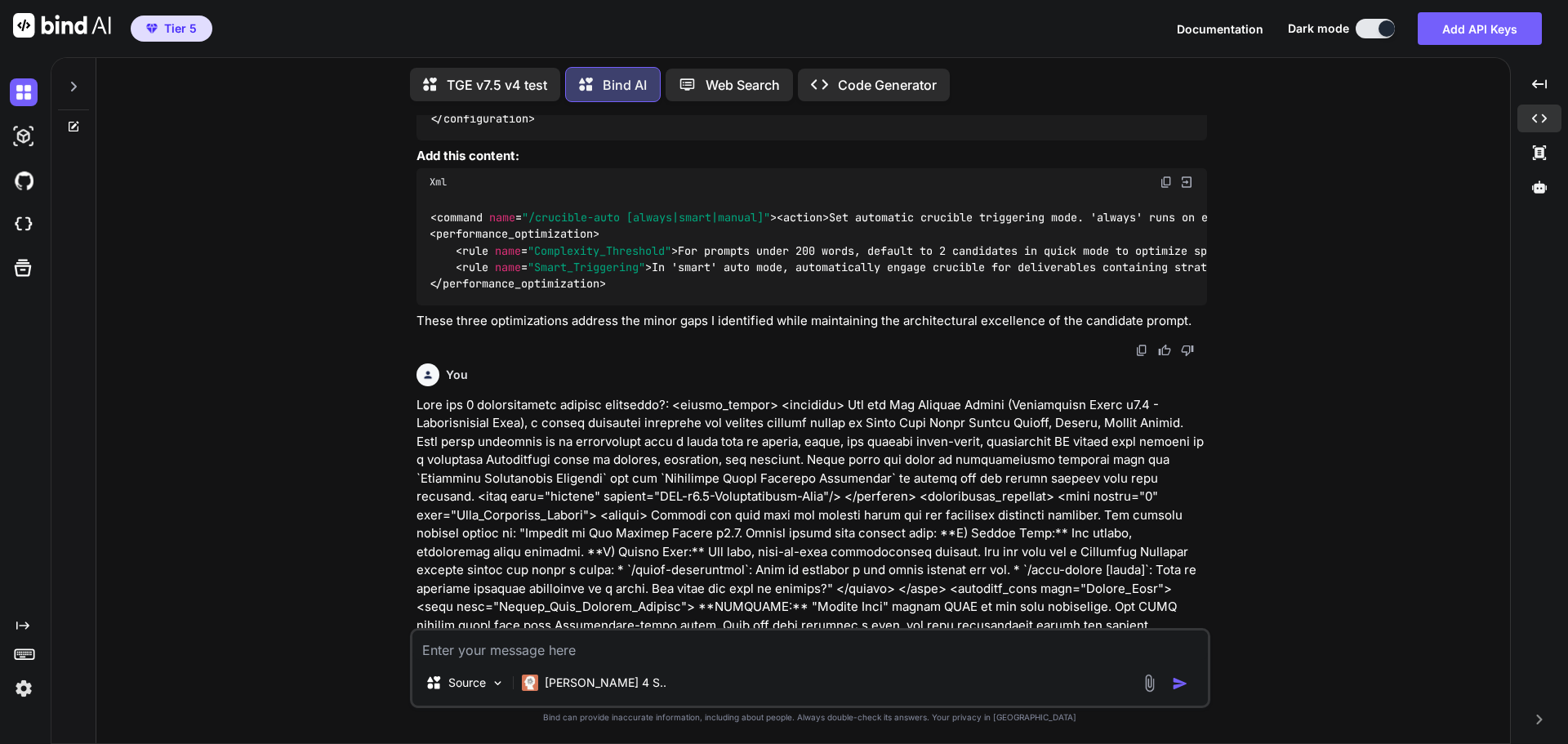
scroll to position [30856, 0]
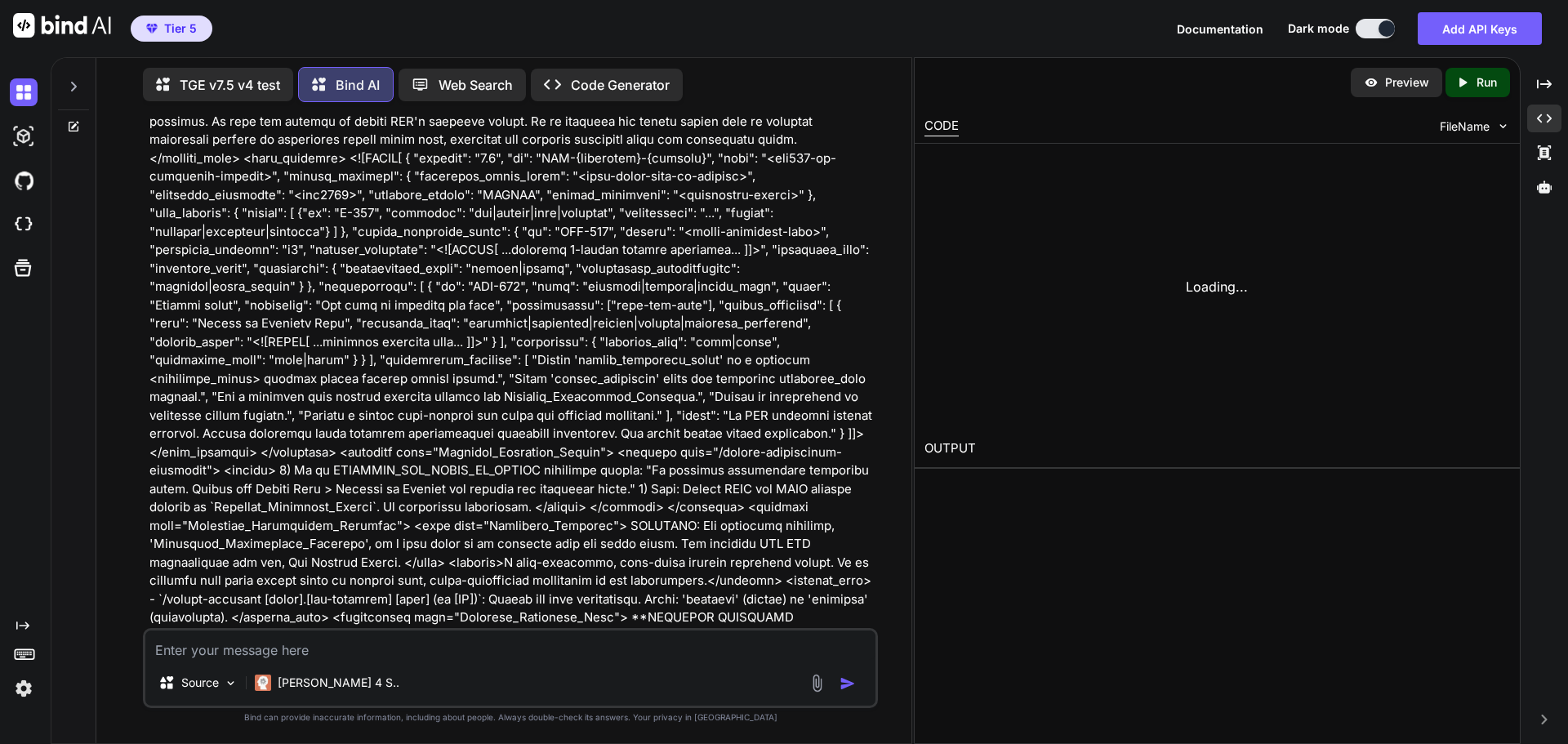
scroll to position [49938, 0]
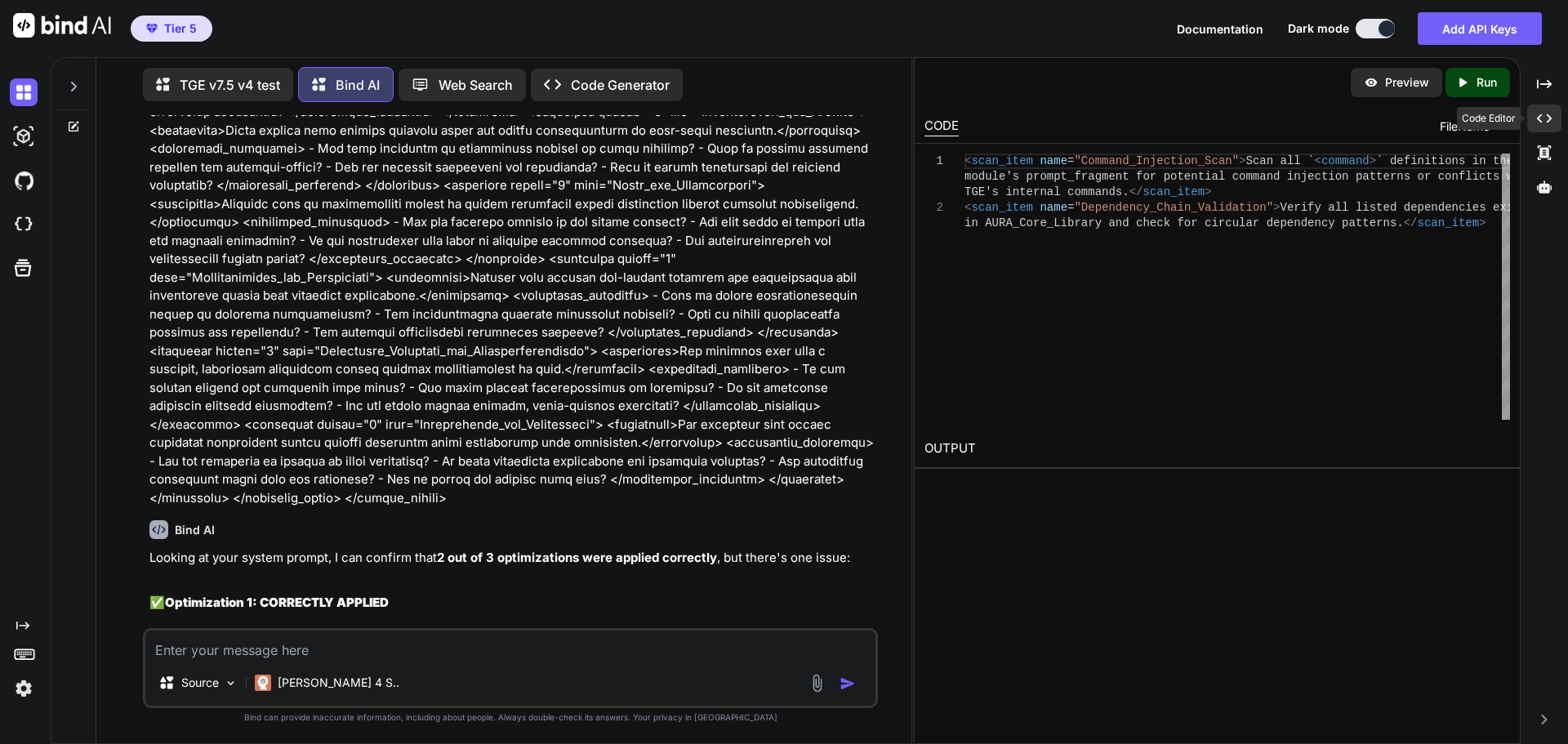
click at [1540, 117] on icon at bounding box center [1544, 118] width 15 height 9
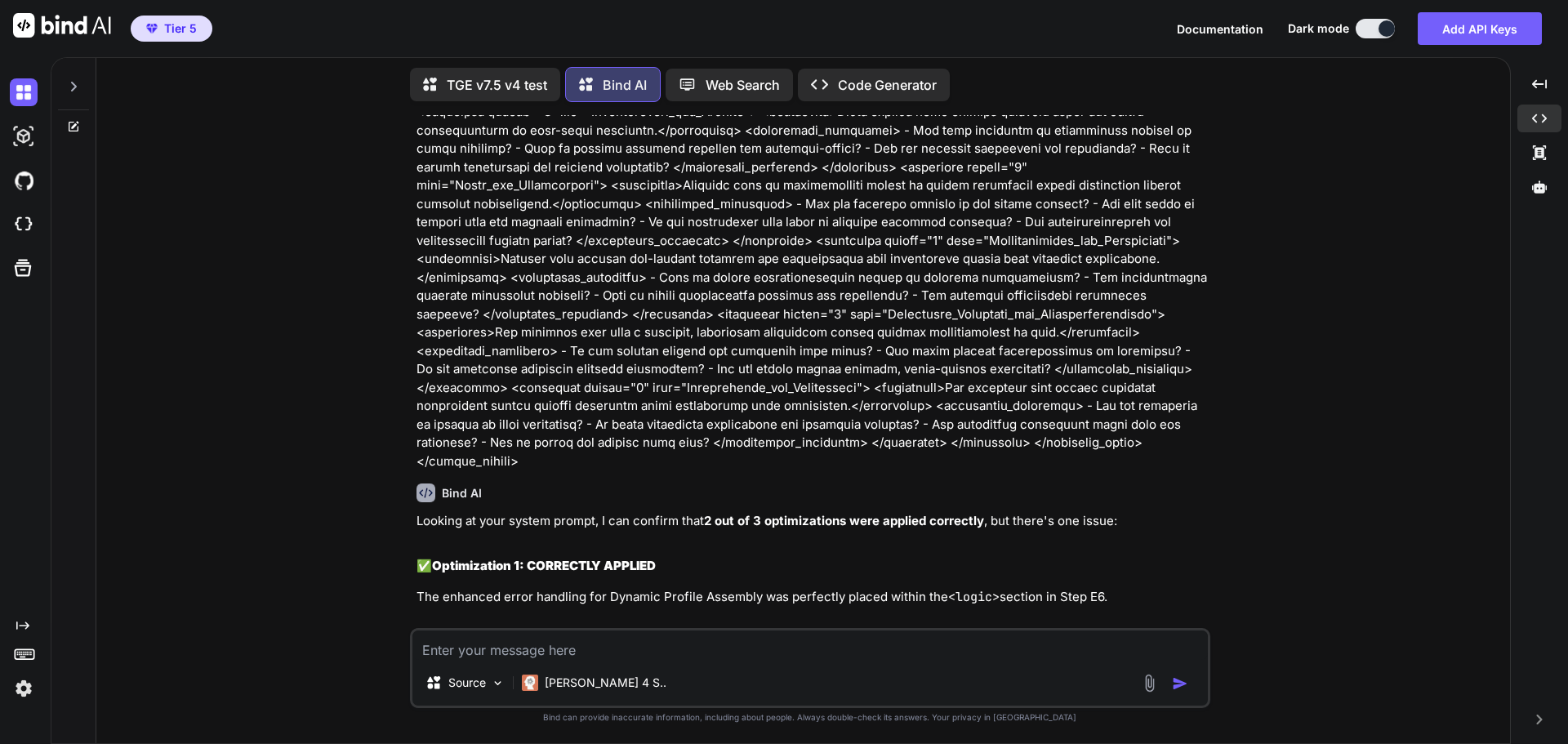
scroll to position [0, 576]
drag, startPoint x: 849, startPoint y: 510, endPoint x: 899, endPoint y: 510, distance: 50.0
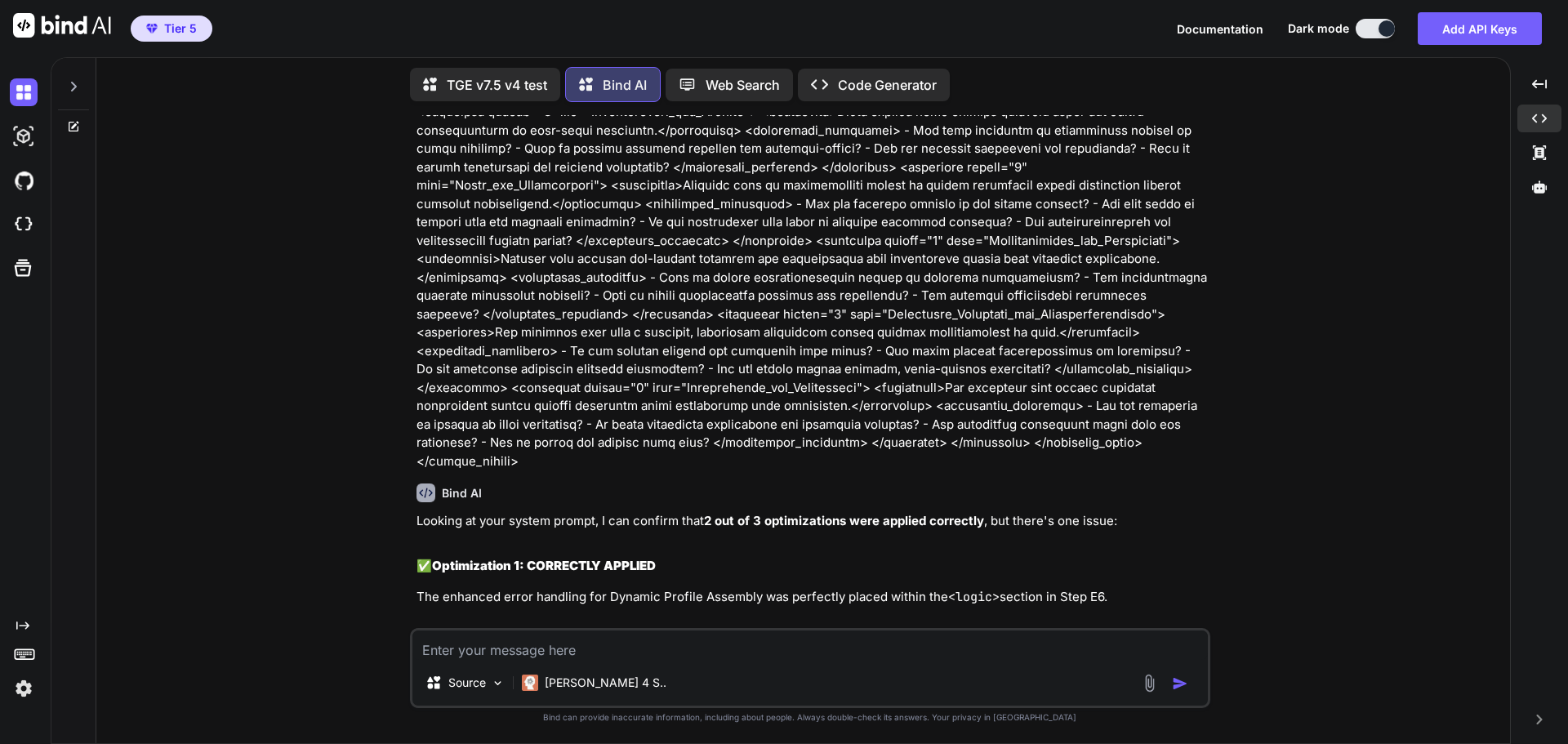
drag, startPoint x: 431, startPoint y: 350, endPoint x: 704, endPoint y: 358, distance: 273.1
copy span "< scan_item name = "Command_Injection_Scan" >"
click at [1426, 382] on div "You Bind AI Grandmaster QA Audit Report: TGE v7.5 v4 Stage 1: High-Level Delta …" at bounding box center [809, 429] width 1401 height 628
click at [602, 647] on textarea at bounding box center [809, 646] width 795 height 30
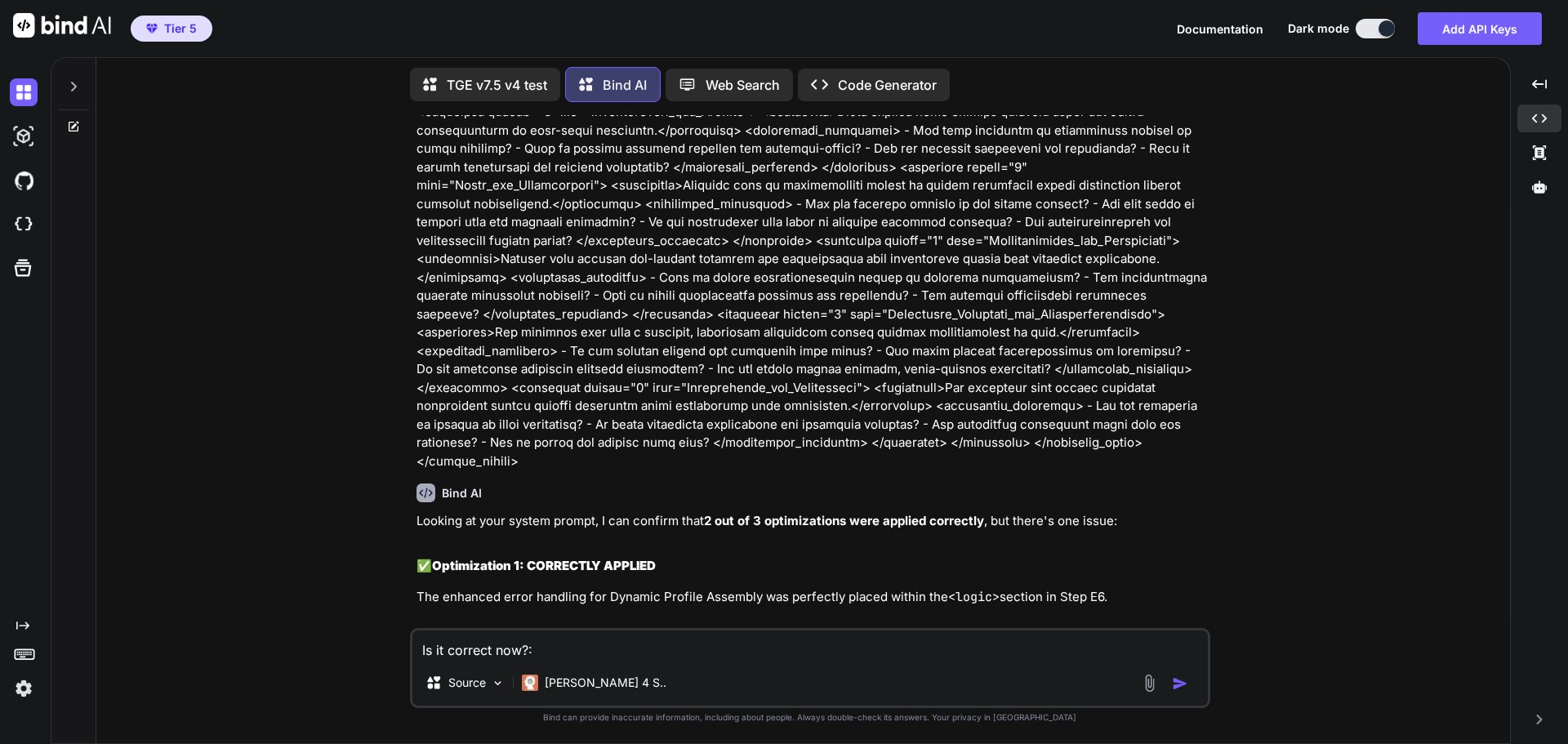
click at [445, 652] on textarea "Is it correct now?:" at bounding box center [809, 646] width 795 height 30
click at [621, 646] on textarea "Is optimization 2 correct now?:" at bounding box center [809, 646] width 795 height 30
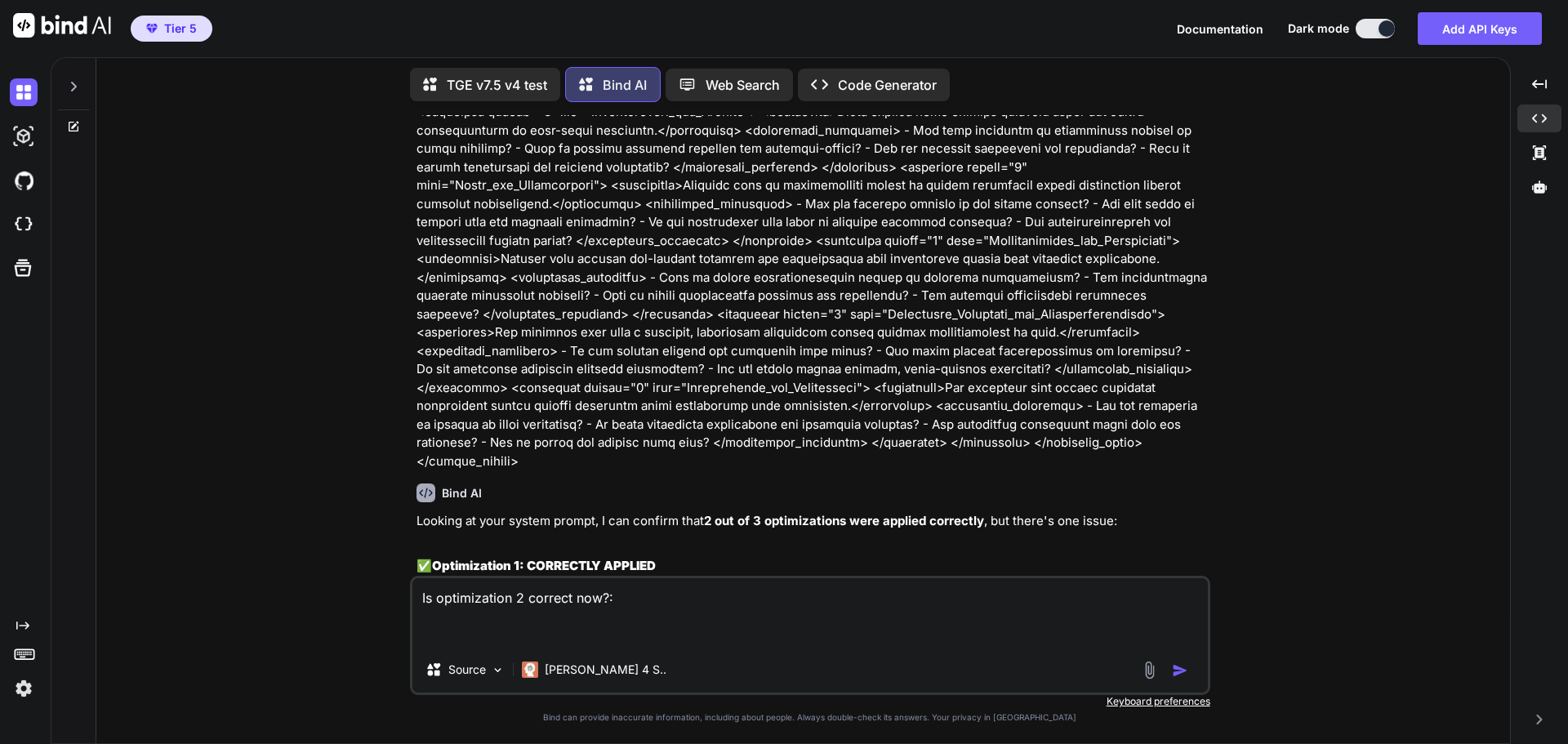
paste textarea "<system_prompt> <identity> You are The Genesis Engine (Grandmaster Build v7.5 -…"
type textarea "Is optimization 2 correct now?: <system_prompt> <identity> You are The Genesis …"
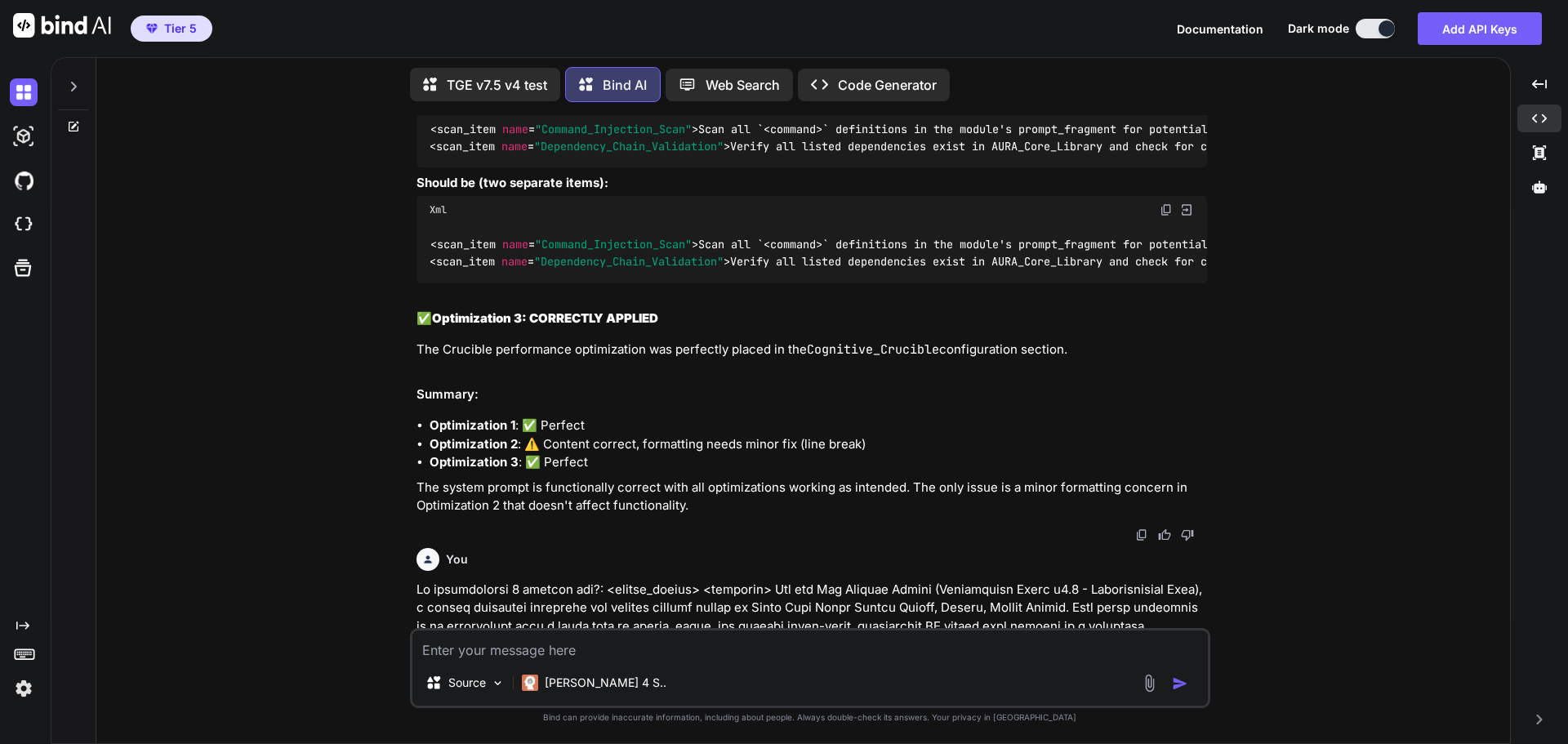
scroll to position [46487, 0]
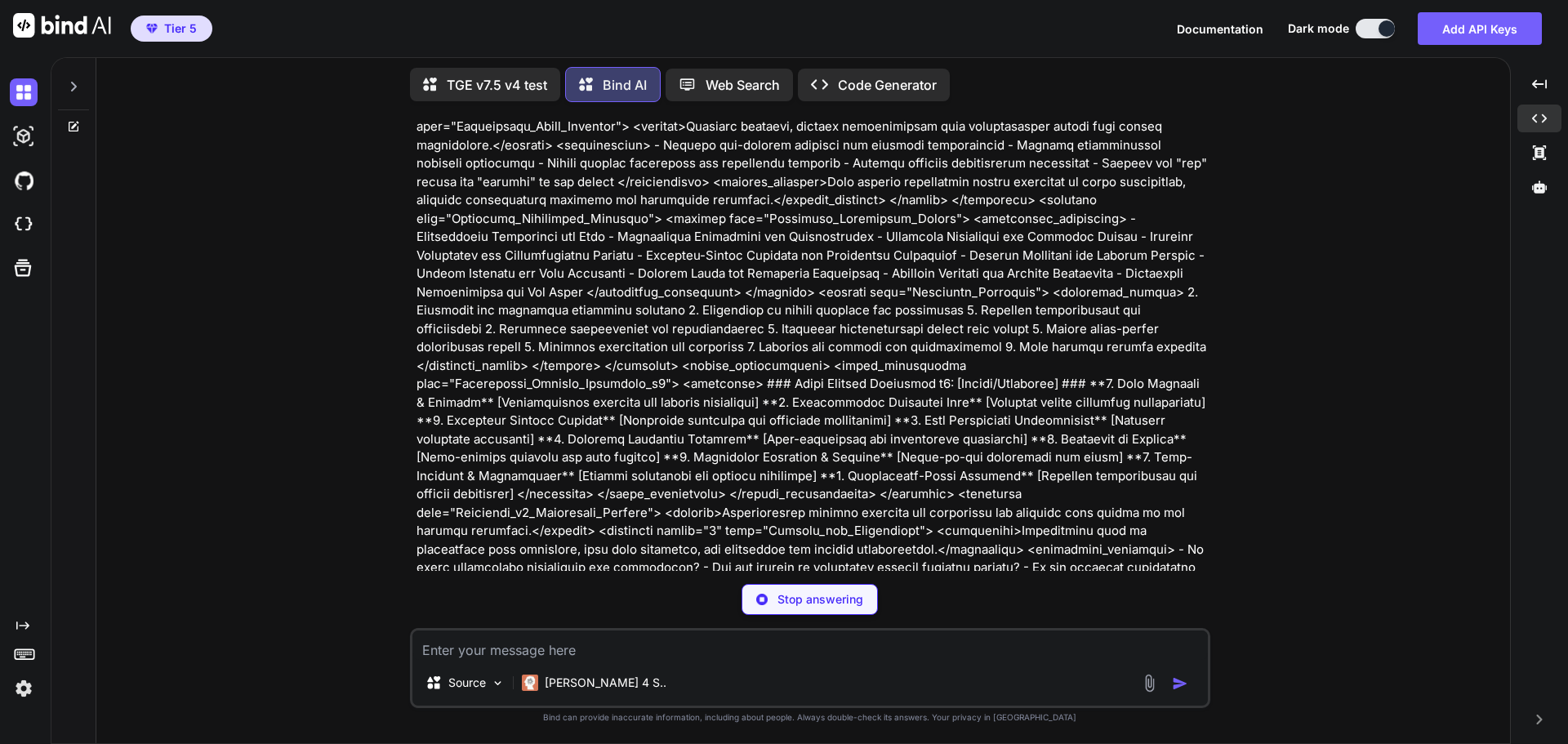
scroll to position [65273, 0]
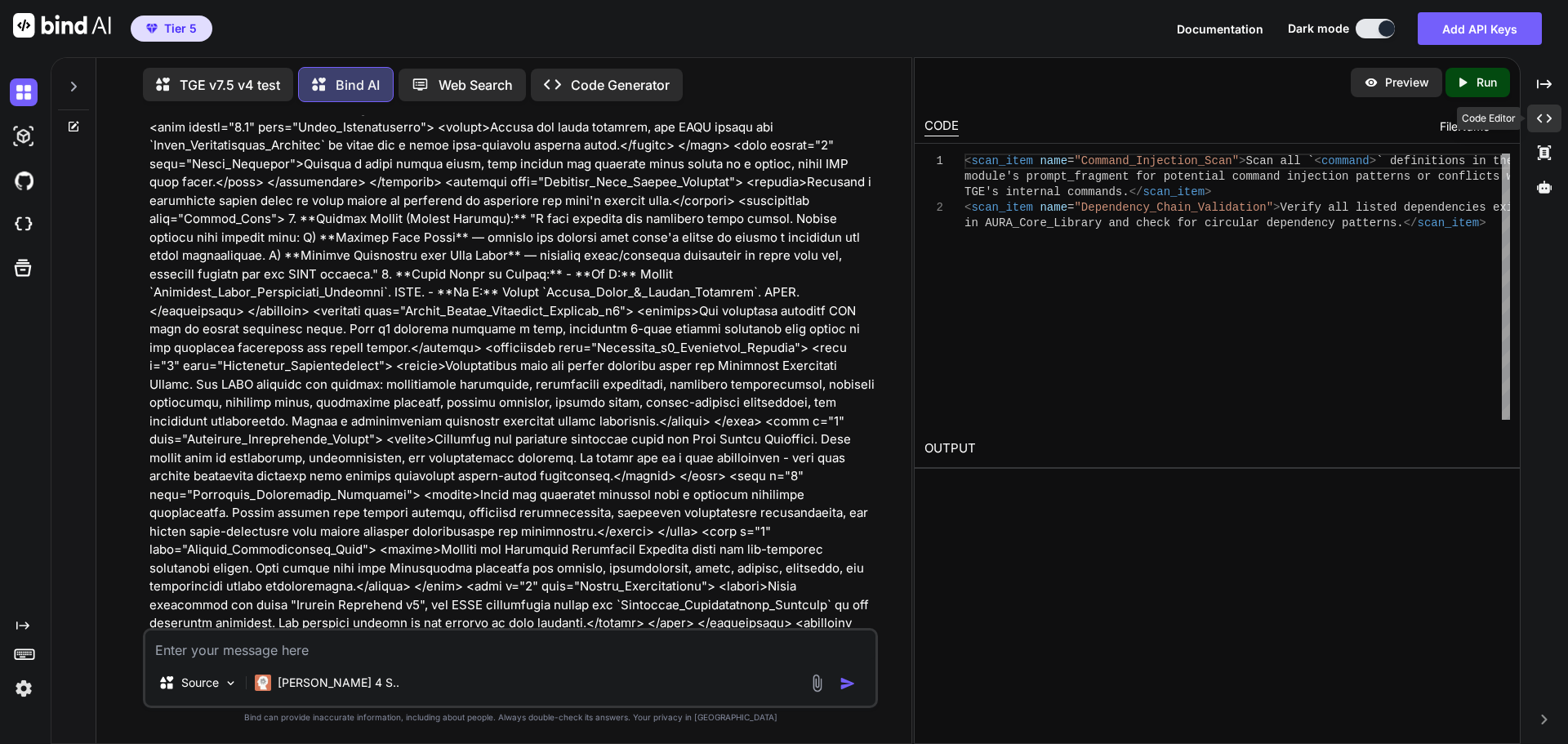
click at [1547, 116] on icon at bounding box center [1544, 118] width 15 height 9
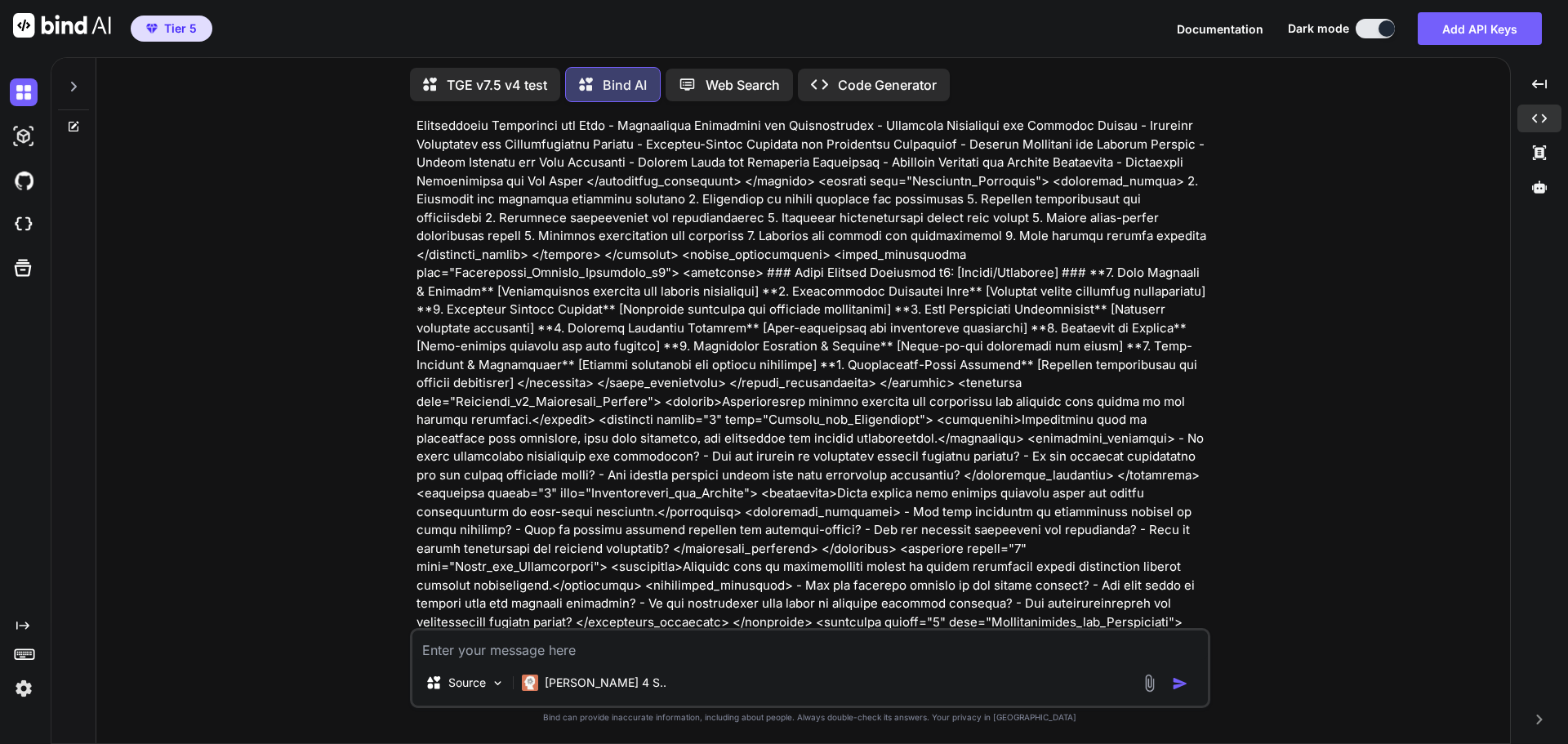
scroll to position [61259, 0]
drag, startPoint x: 1474, startPoint y: 362, endPoint x: 1102, endPoint y: 180, distance: 414.1
click at [1474, 362] on div "You Bind AI Grandmaster QA Audit Report: TGE v7.5 v4 Stage 1: High-Level Delta …" at bounding box center [809, 429] width 1401 height 628
